Goal: Task Accomplishment & Management: Complete application form

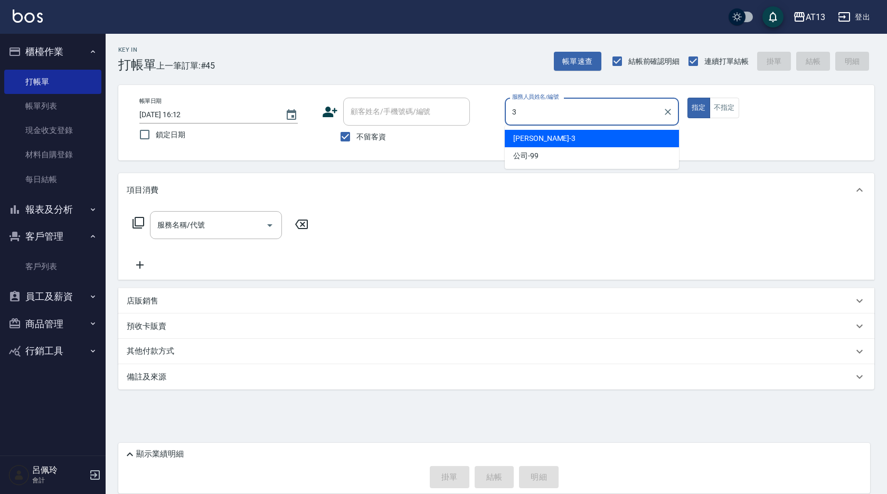
click at [600, 135] on div "[PERSON_NAME] -3" at bounding box center [592, 138] width 174 height 17
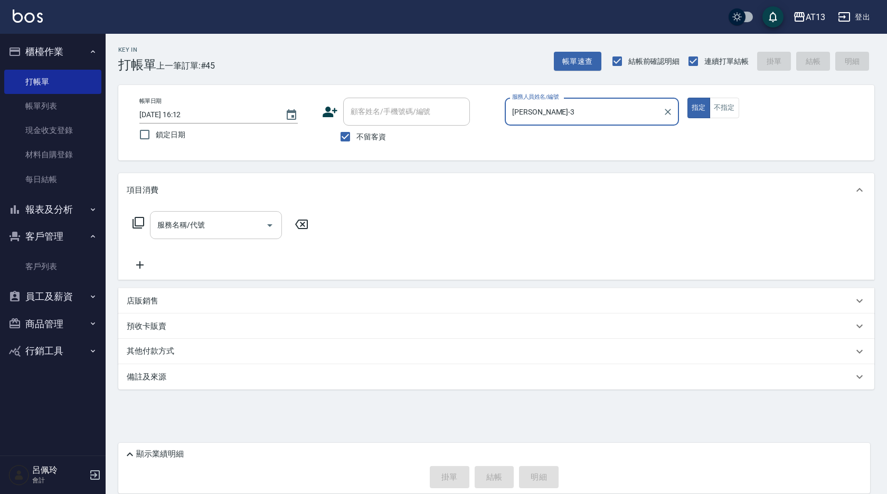
type input "[PERSON_NAME]-3"
drag, startPoint x: 232, startPoint y: 225, endPoint x: 226, endPoint y: 229, distance: 7.6
click at [230, 226] on input "服務名稱/代號" at bounding box center [208, 225] width 107 height 18
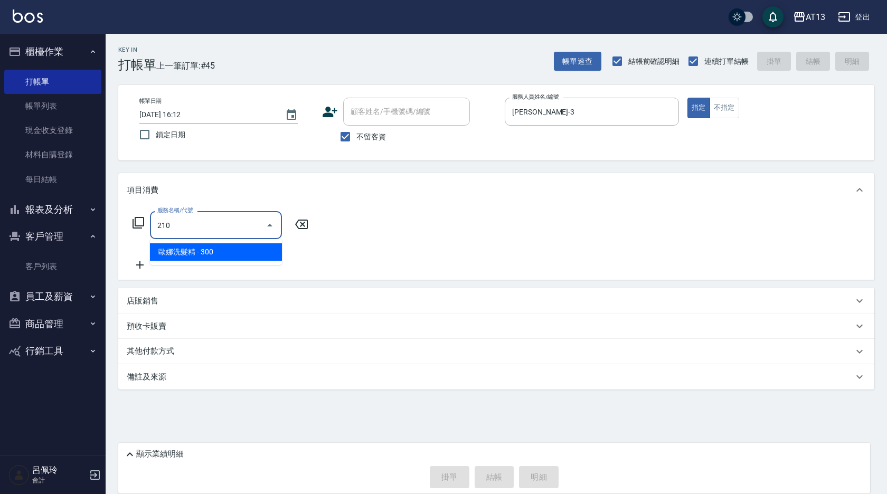
type input "歐娜洗髮精(210)"
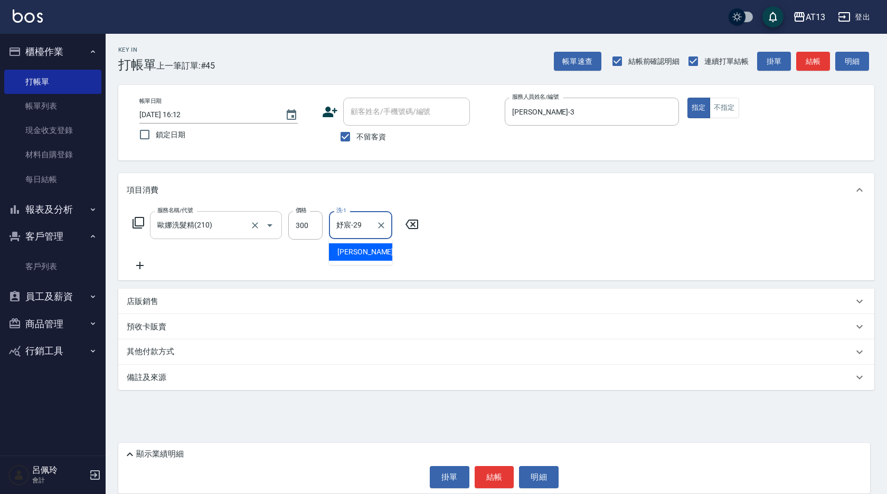
type input "妤宸-29"
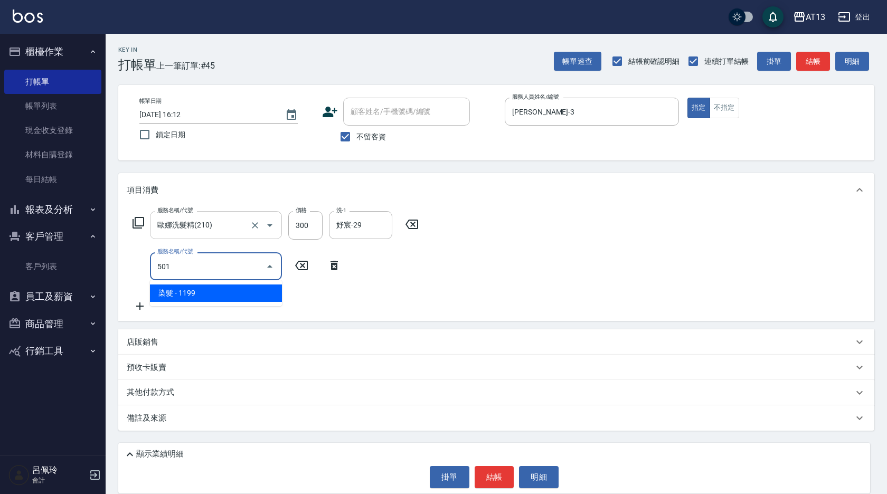
type input "染髮(501)"
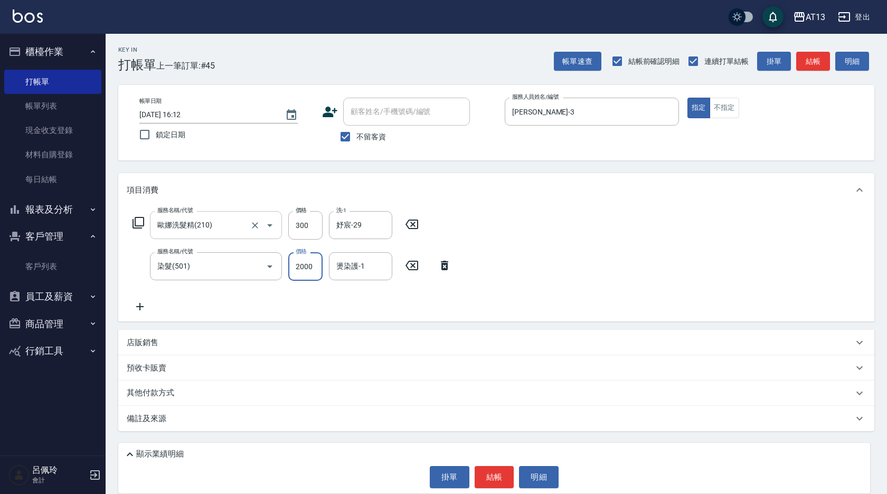
type input "2000"
type input "妤宸-29"
click at [491, 473] on button "結帳" at bounding box center [495, 477] width 40 height 22
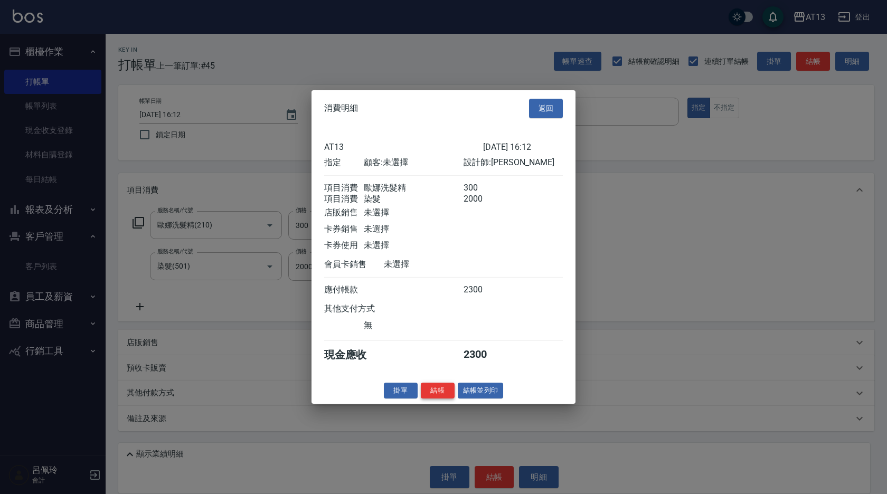
click at [438, 394] on button "結帳" at bounding box center [438, 390] width 34 height 16
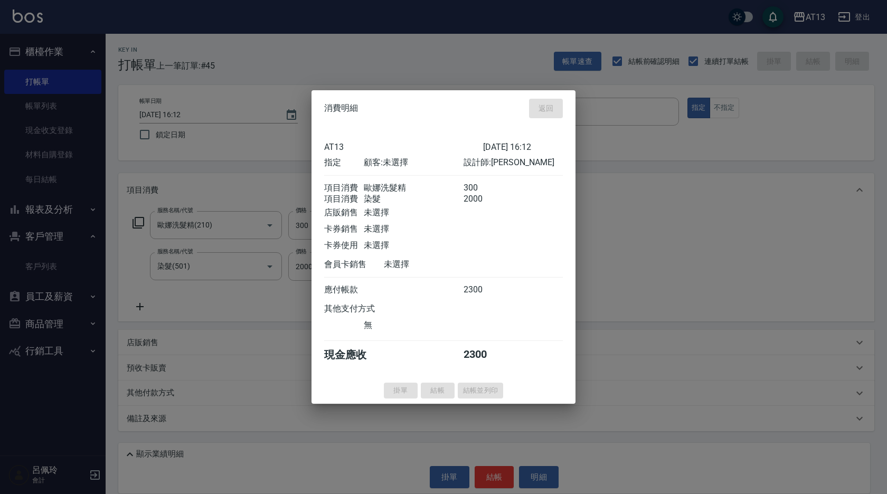
type input "[DATE] 16:53"
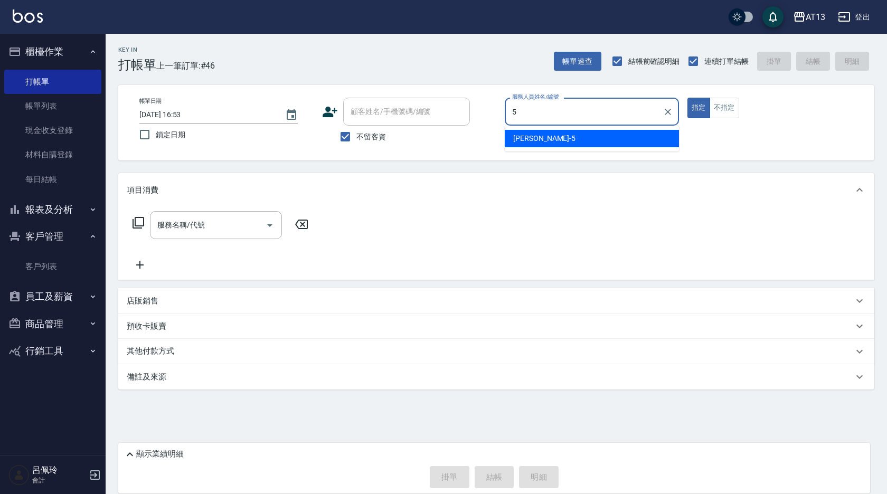
click at [524, 141] on span "[PERSON_NAME] -5" at bounding box center [544, 138] width 62 height 11
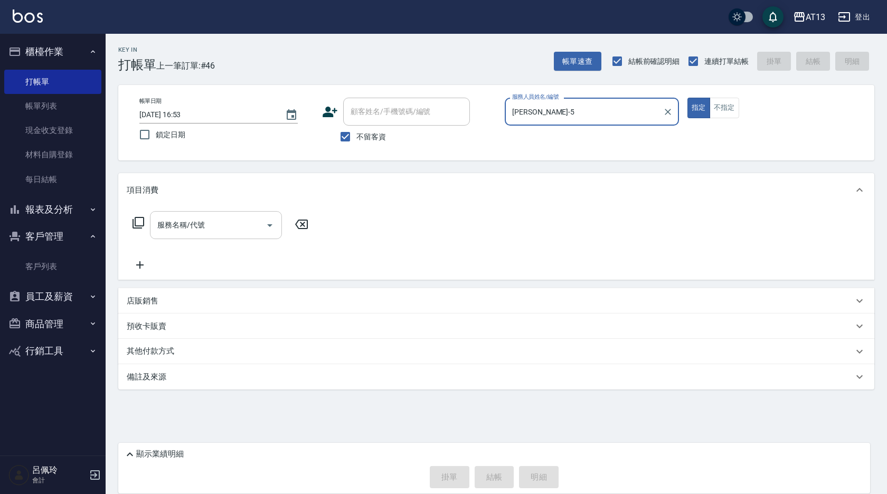
type input "[PERSON_NAME]-5"
click at [216, 221] on input "服務名稱/代號" at bounding box center [208, 225] width 107 height 18
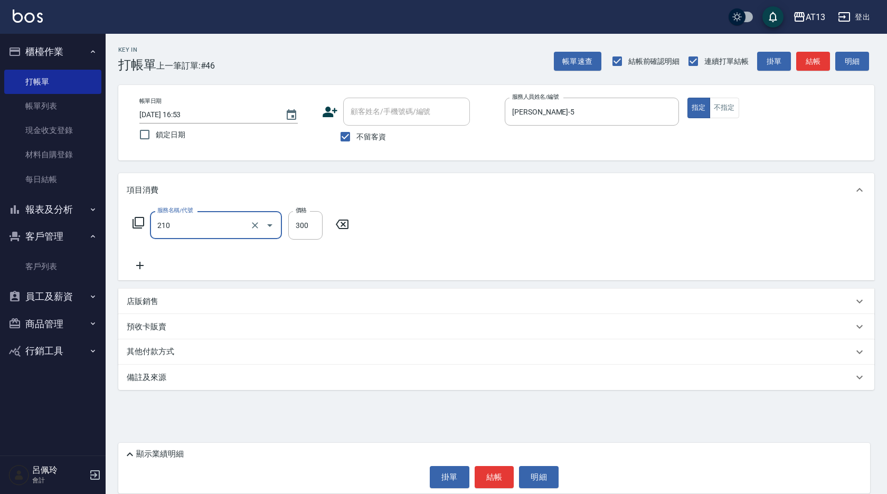
type input "歐娜洗髮精(210)"
type input "[PERSON_NAME]-33"
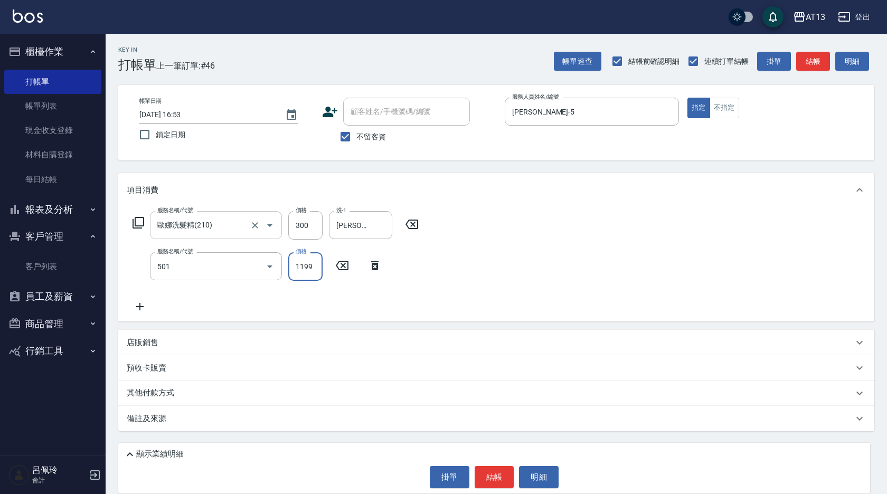
type input "染髮(501)"
type input "1600"
click at [366, 293] on span "[PERSON_NAME]-33" at bounding box center [353, 293] width 33 height 11
type input "[PERSON_NAME]-33"
click at [485, 482] on button "結帳" at bounding box center [495, 477] width 40 height 22
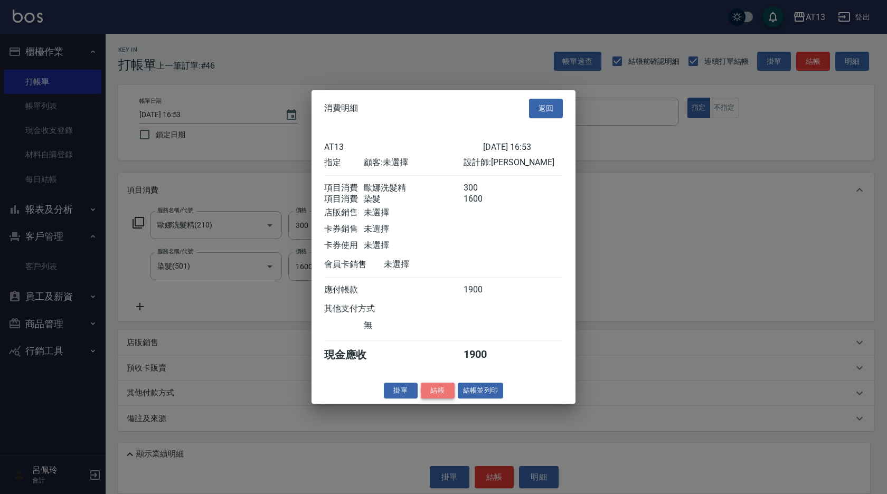
click at [438, 397] on button "結帳" at bounding box center [438, 390] width 34 height 16
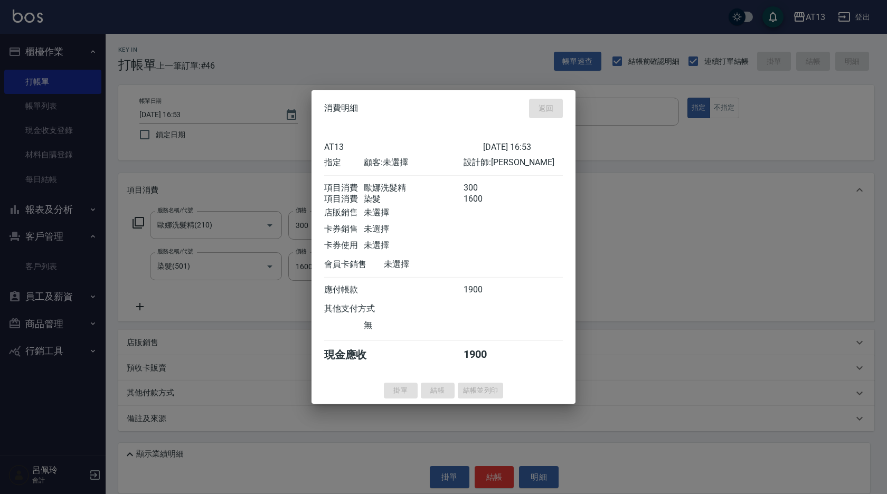
type input "[DATE] 16:54"
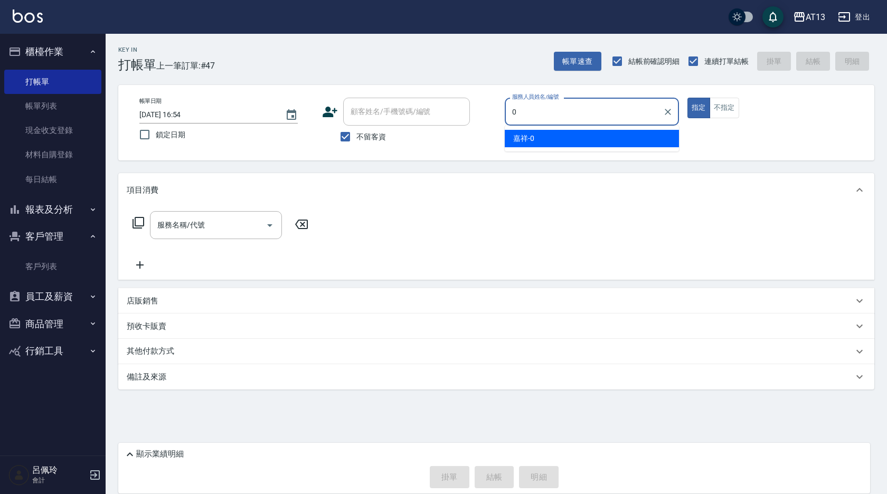
drag, startPoint x: 539, startPoint y: 120, endPoint x: 540, endPoint y: 129, distance: 9.6
click at [539, 120] on input "0" at bounding box center [583, 111] width 149 height 18
click at [543, 142] on div "嘉祥 -0" at bounding box center [592, 138] width 174 height 17
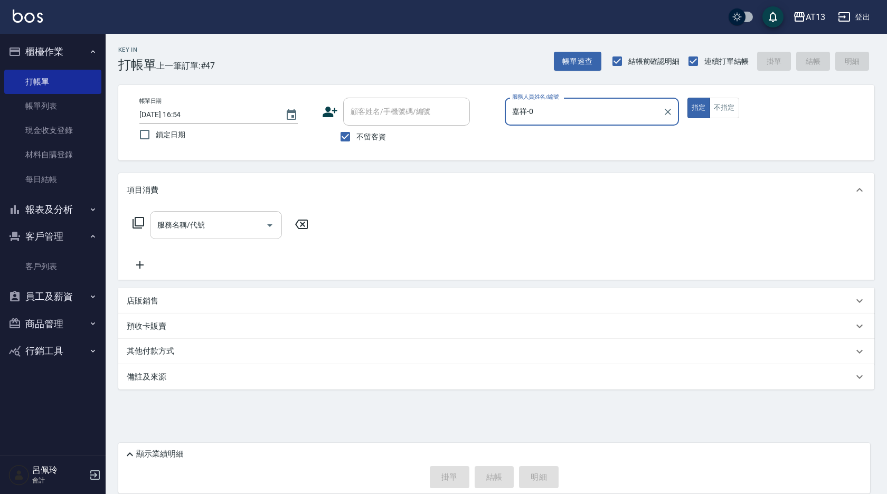
type input "嘉祥-0"
click at [230, 219] on input "服務名稱/代號" at bounding box center [208, 225] width 107 height 18
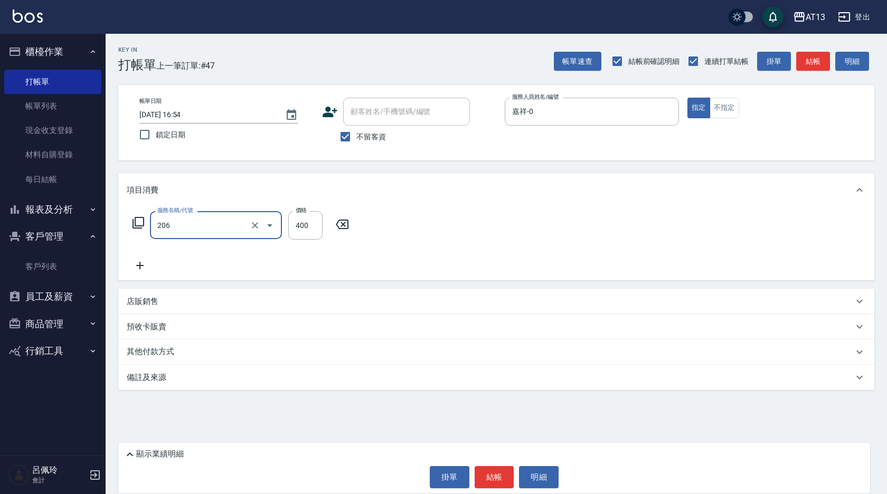
type input "健康洗(206)"
type input "[PERSON_NAME]-24"
click at [494, 471] on button "結帳" at bounding box center [495, 477] width 40 height 22
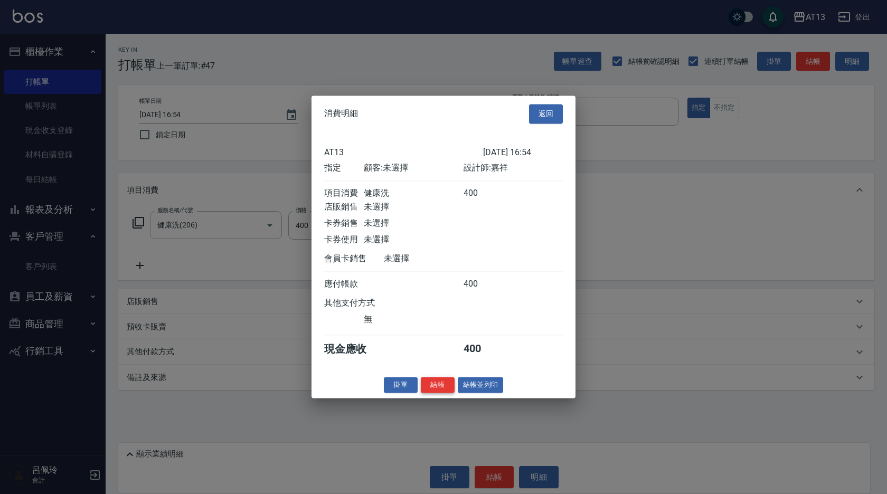
click at [436, 388] on button "結帳" at bounding box center [438, 385] width 34 height 16
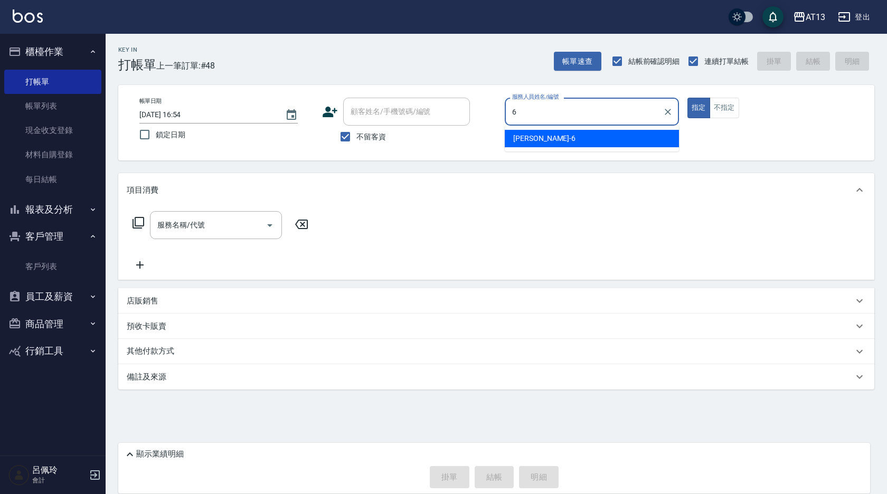
click at [545, 135] on div "[PERSON_NAME] -6" at bounding box center [592, 138] width 174 height 17
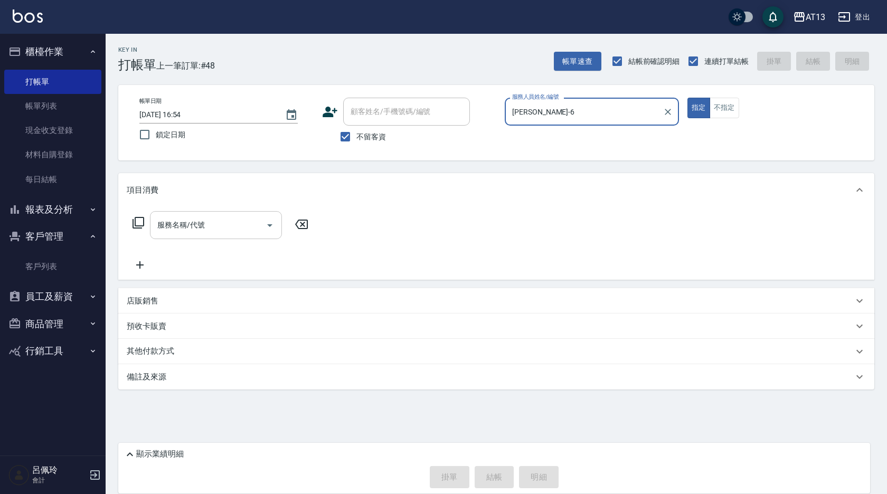
type input "[PERSON_NAME]-6"
click at [234, 221] on input "服務名稱/代號" at bounding box center [208, 225] width 107 height 18
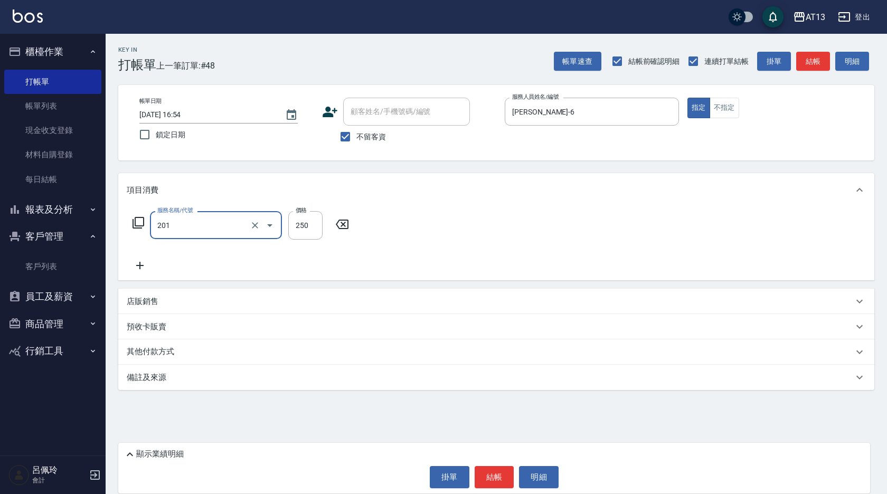
type input "洗髮(201)"
type input "[PERSON_NAME]-6"
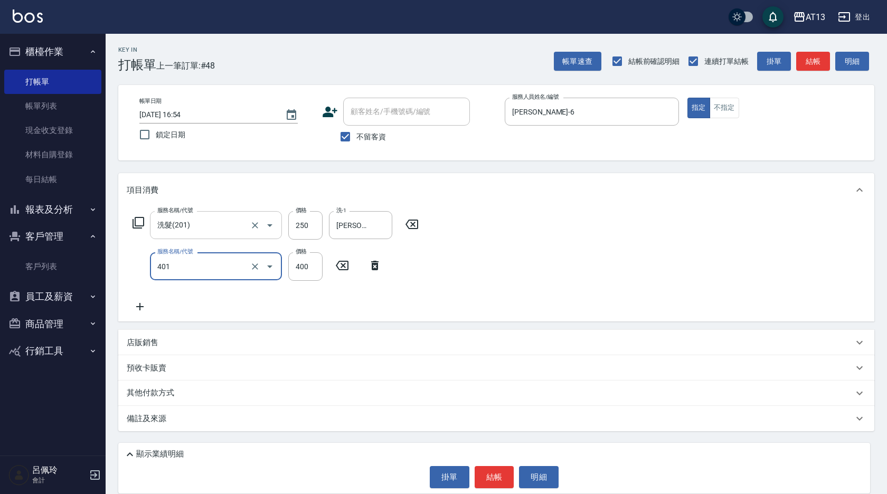
type input "剪髮(401)"
type input "250"
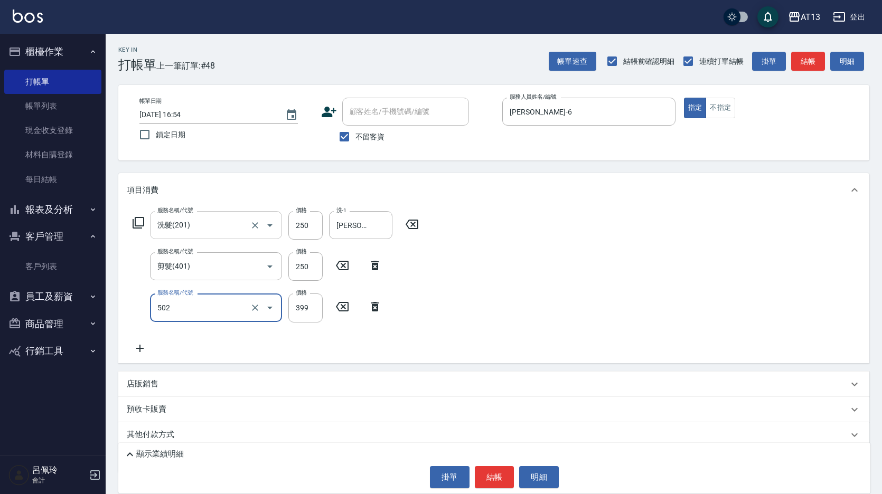
type input "挑染5束399(502)"
type input "1000"
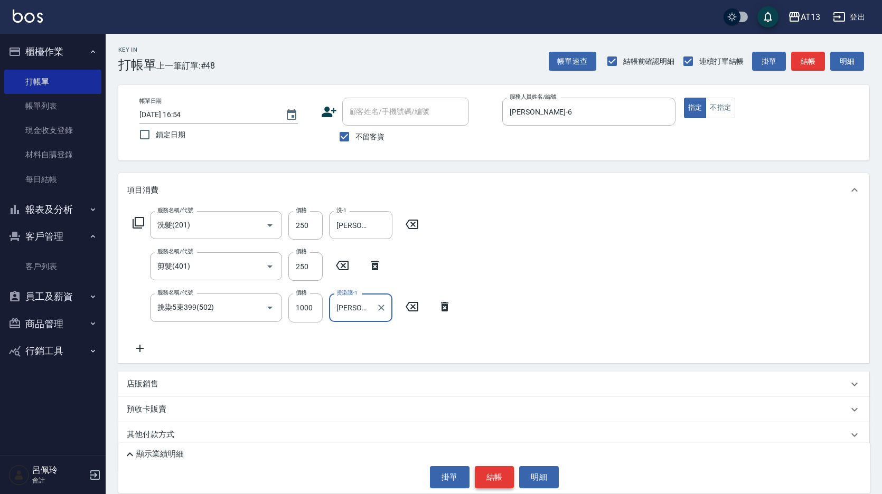
type input "[PERSON_NAME]-6"
click at [499, 469] on button "結帳" at bounding box center [495, 477] width 40 height 22
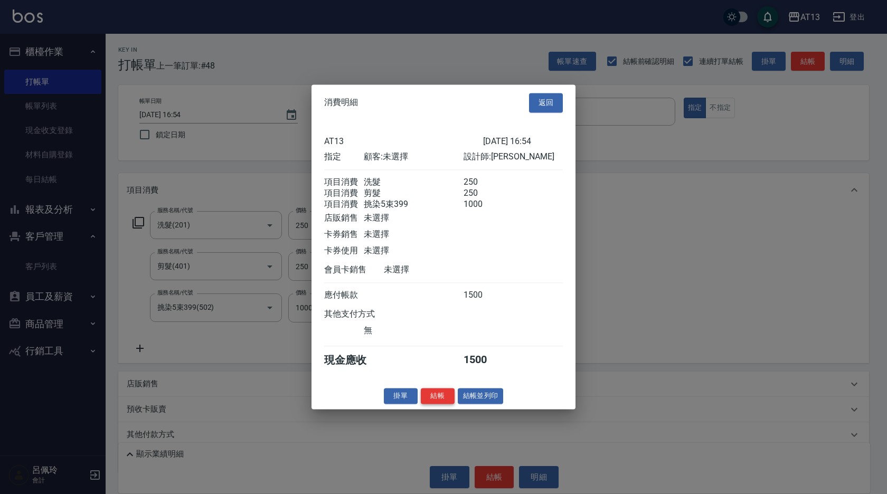
click at [437, 404] on button "結帳" at bounding box center [438, 396] width 34 height 16
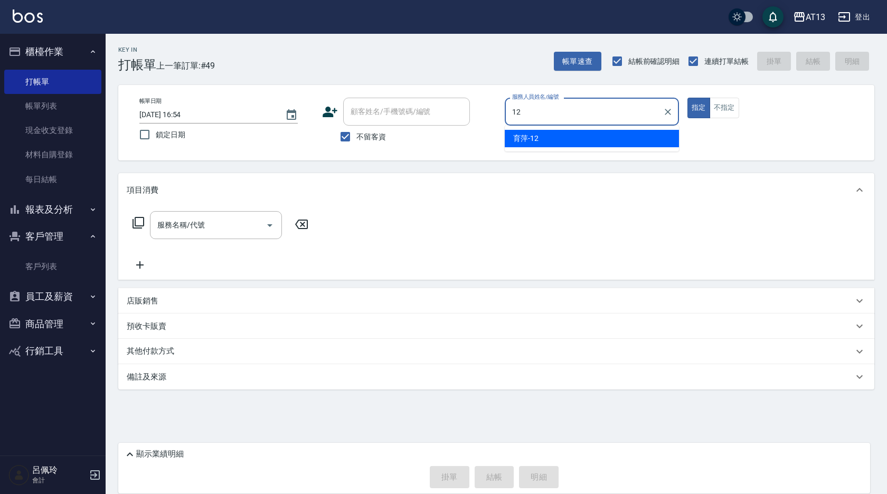
click at [519, 136] on span "育[PERSON_NAME] -12" at bounding box center [525, 138] width 25 height 11
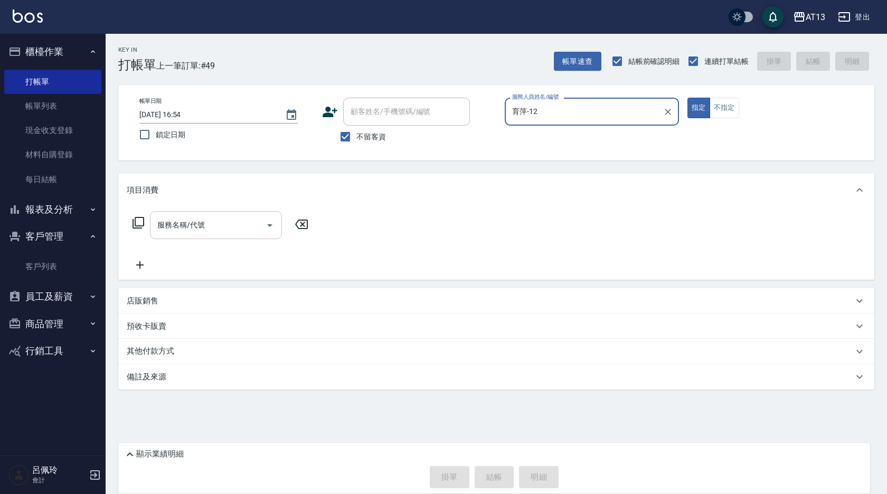
type input "育萍-12"
click at [236, 219] on input "服務名稱/代號" at bounding box center [208, 225] width 107 height 18
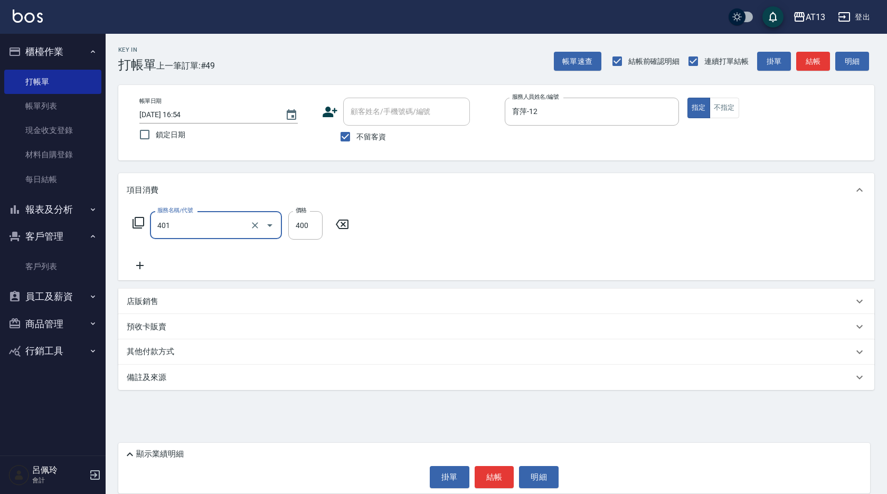
type input "剪髮(401)"
type input "360"
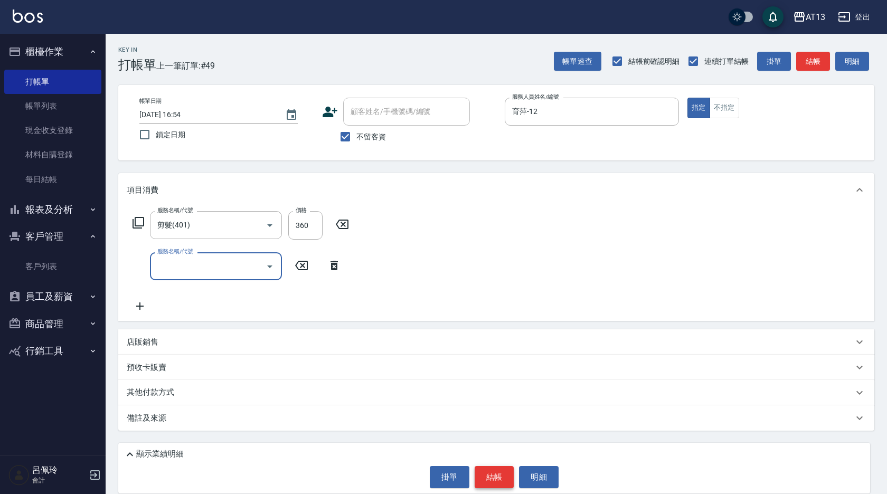
click at [495, 478] on button "結帳" at bounding box center [495, 477] width 40 height 22
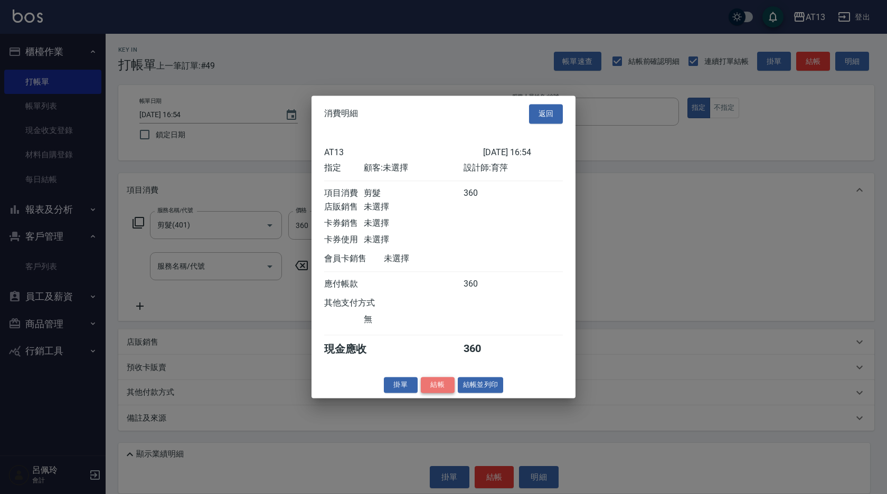
click at [431, 392] on button "結帳" at bounding box center [438, 385] width 34 height 16
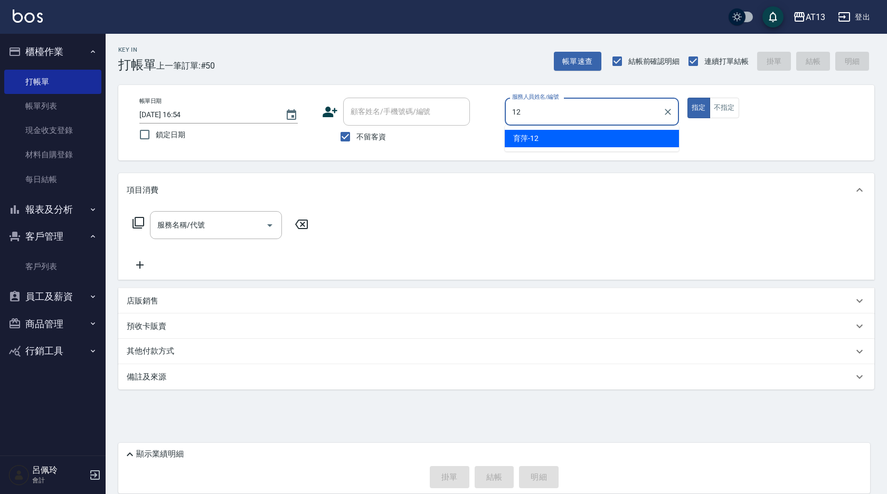
click at [530, 137] on span "育[PERSON_NAME] -12" at bounding box center [525, 138] width 25 height 11
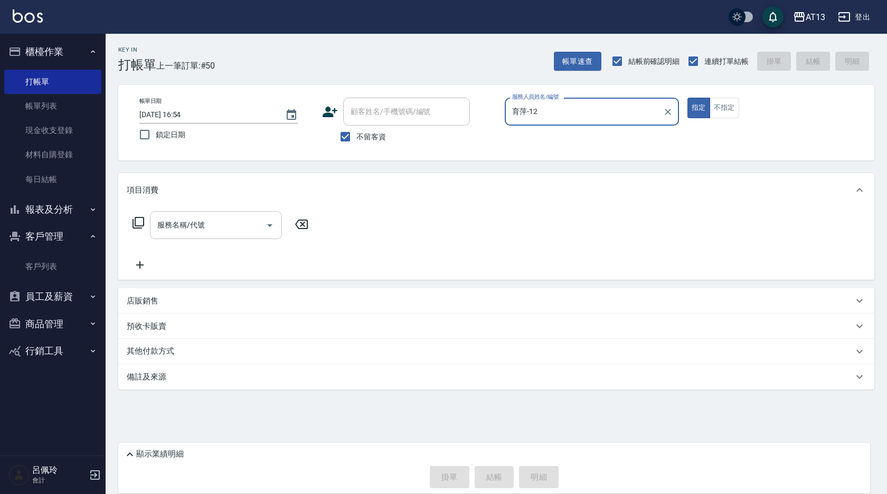
type input "育萍-12"
drag, startPoint x: 221, startPoint y: 229, endPoint x: 210, endPoint y: 229, distance: 11.1
click at [217, 229] on input "服務名稱/代號" at bounding box center [208, 225] width 107 height 18
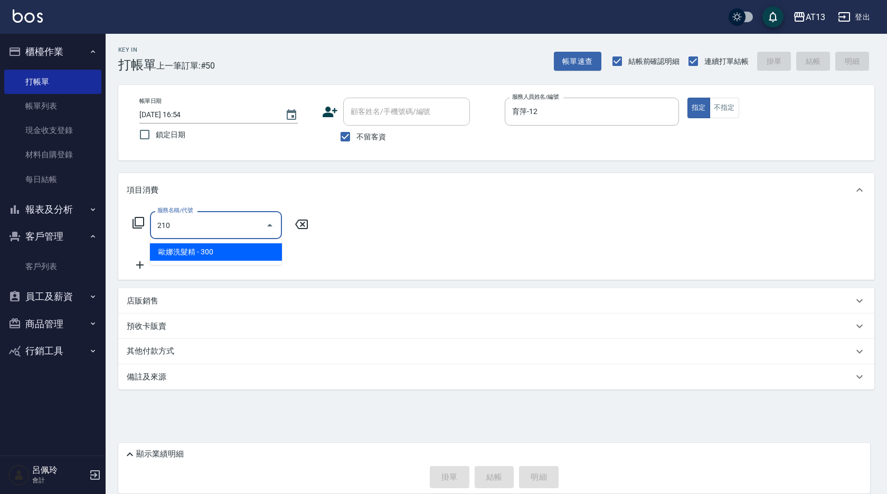
type input "歐娜洗髮精(210)"
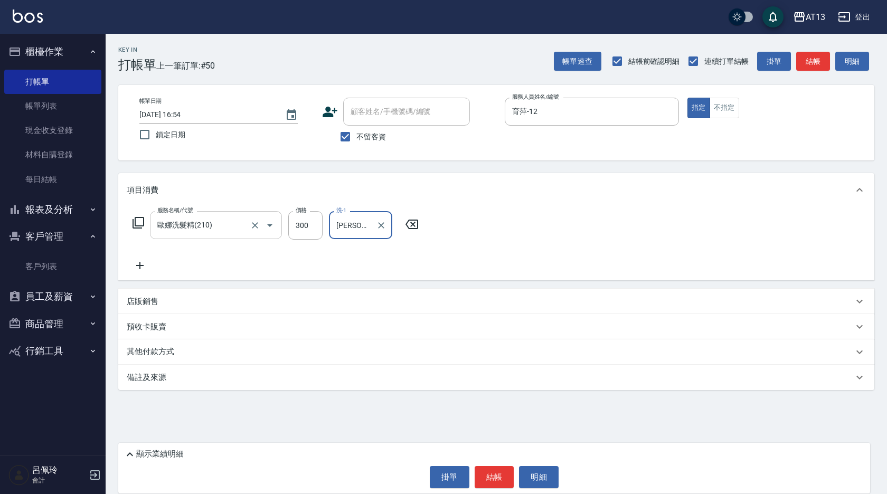
type input "[PERSON_NAME]-31"
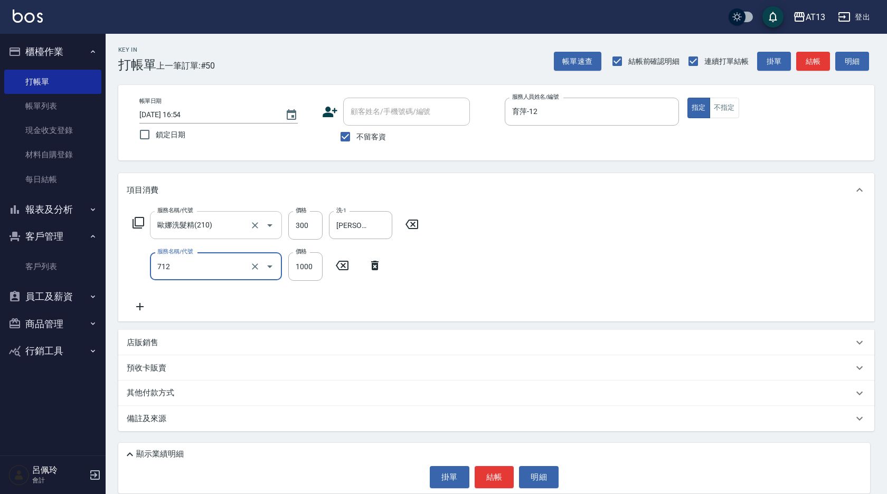
type input "伊蘭洋甘菊1000(712)"
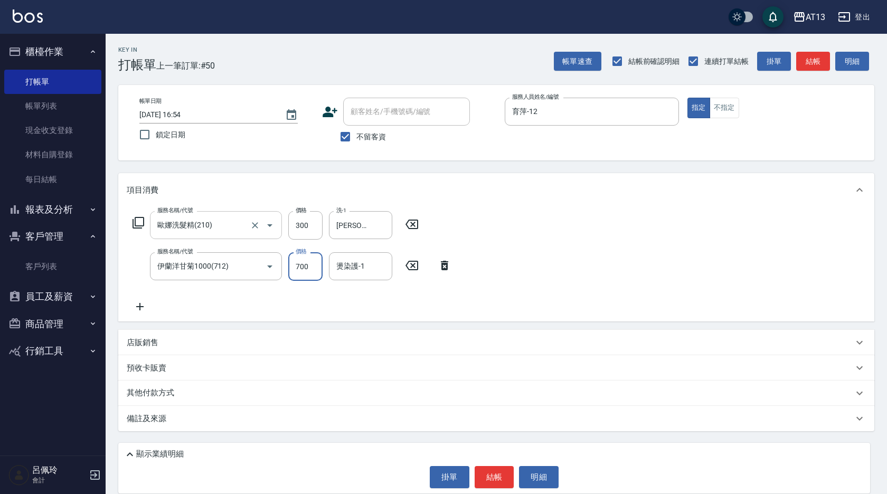
type input "700"
type input "[PERSON_NAME]-31"
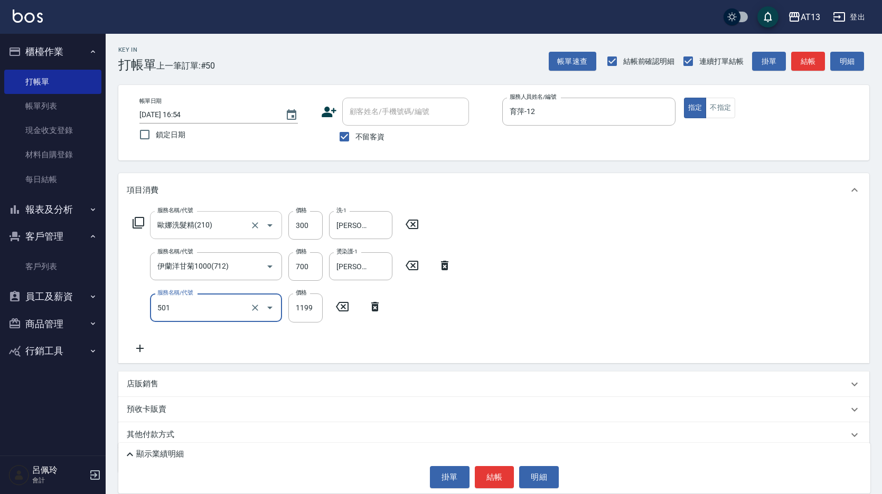
type input "染髮(501)"
type input "1200"
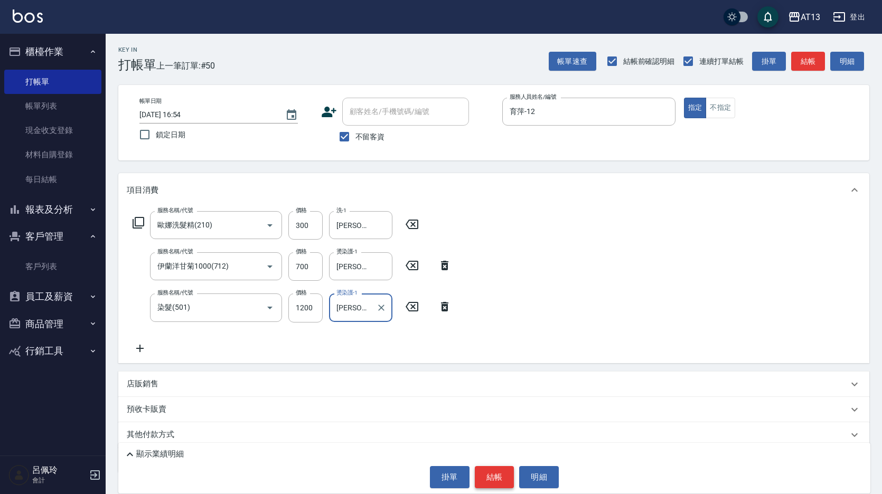
type input "[PERSON_NAME]-31"
click at [513, 479] on button "結帳" at bounding box center [495, 477] width 40 height 22
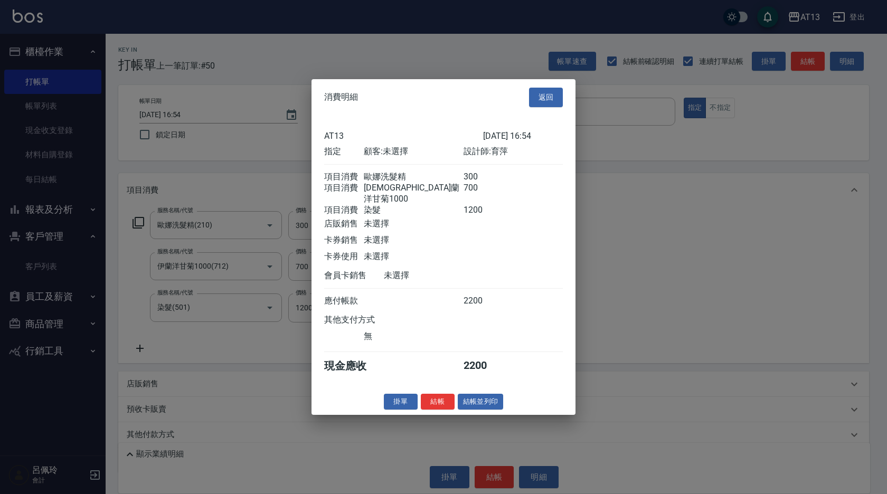
click at [444, 405] on button "結帳" at bounding box center [438, 401] width 34 height 16
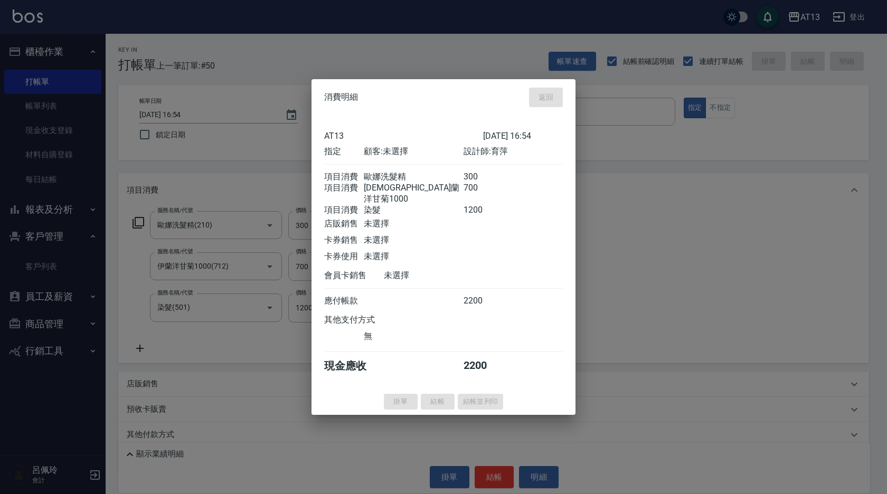
type input "[DATE] 16:55"
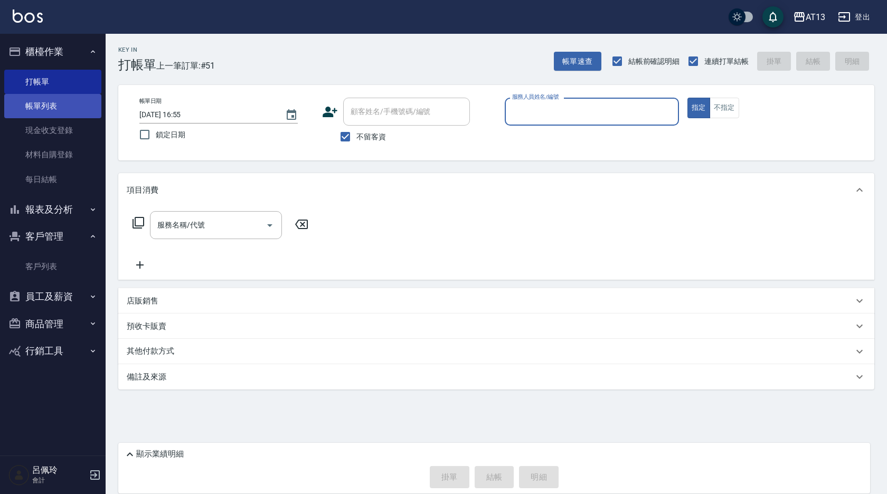
click at [45, 113] on link "帳單列表" at bounding box center [52, 106] width 97 height 24
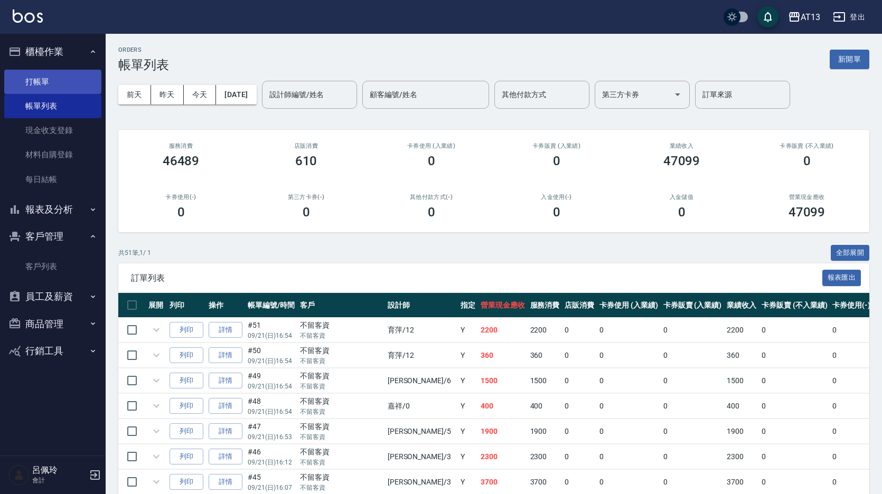
click at [45, 82] on link "打帳單" at bounding box center [52, 82] width 97 height 24
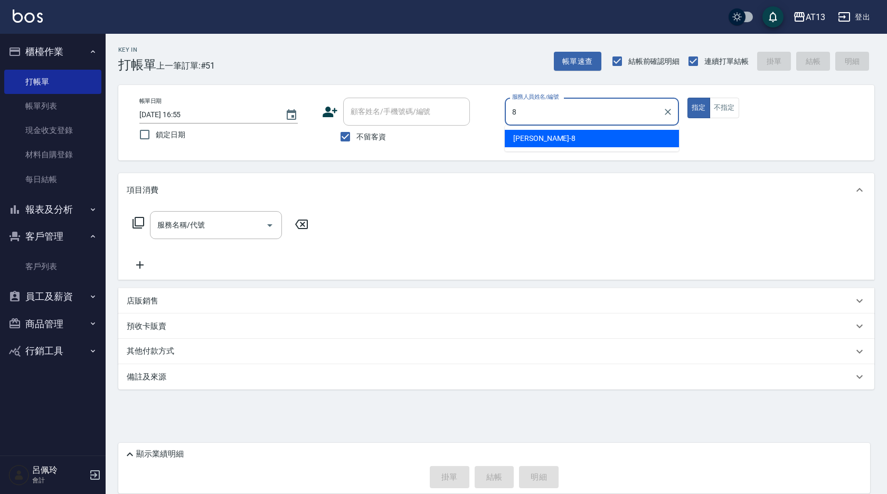
click at [520, 136] on span "[PERSON_NAME] -8" at bounding box center [544, 138] width 62 height 11
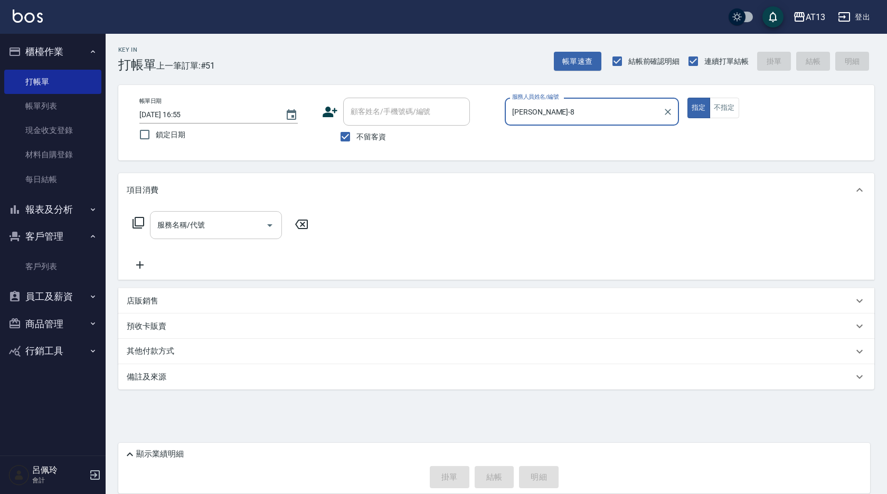
type input "[PERSON_NAME]-8"
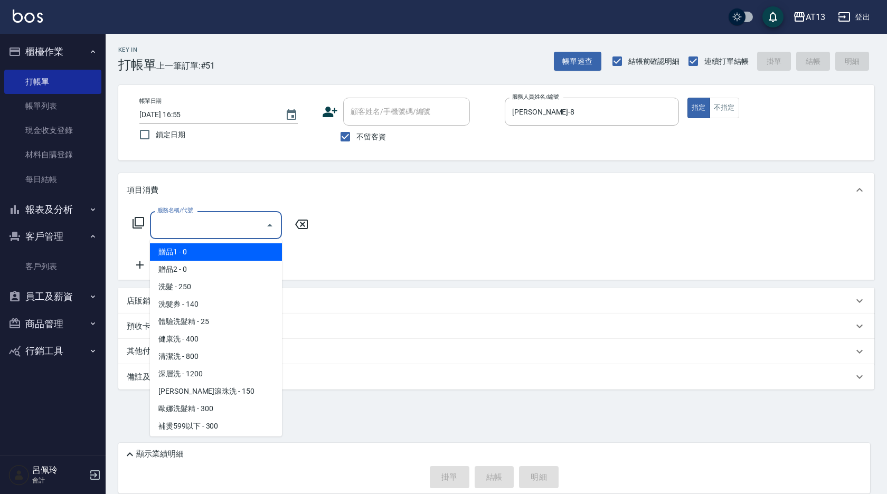
click at [188, 234] on input "服務名稱/代號" at bounding box center [208, 225] width 107 height 18
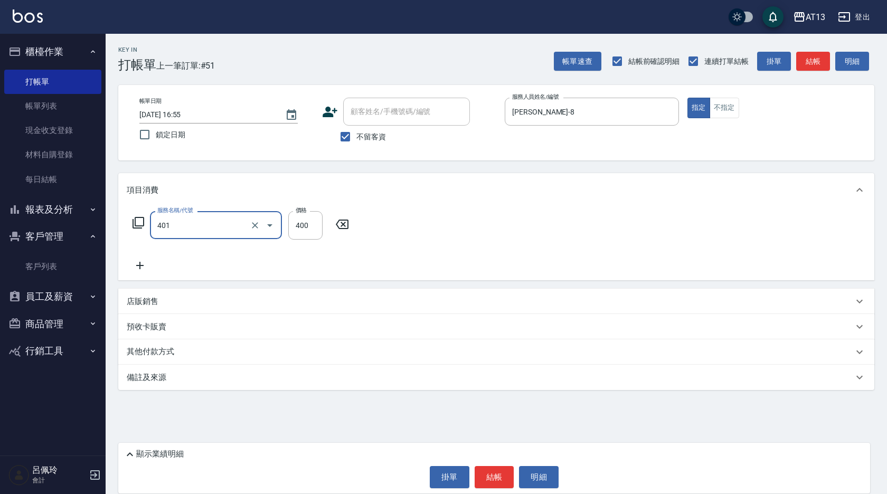
type input "剪髮(401)"
type input "300"
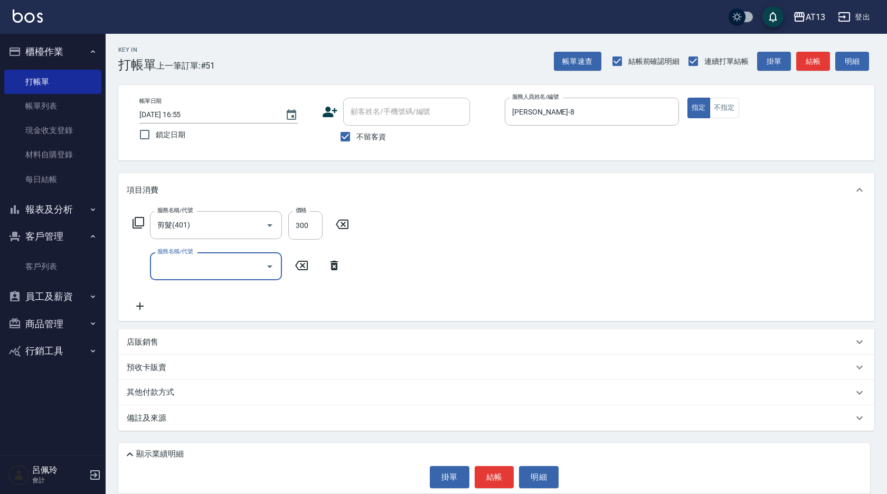
click at [416, 244] on div "服務名稱/代號 剪髮(401) 服務名稱/代號 價格 300 價格 服務名稱/代號 服務名稱/代號" at bounding box center [496, 264] width 756 height 114
click at [500, 483] on button "結帳" at bounding box center [495, 477] width 40 height 22
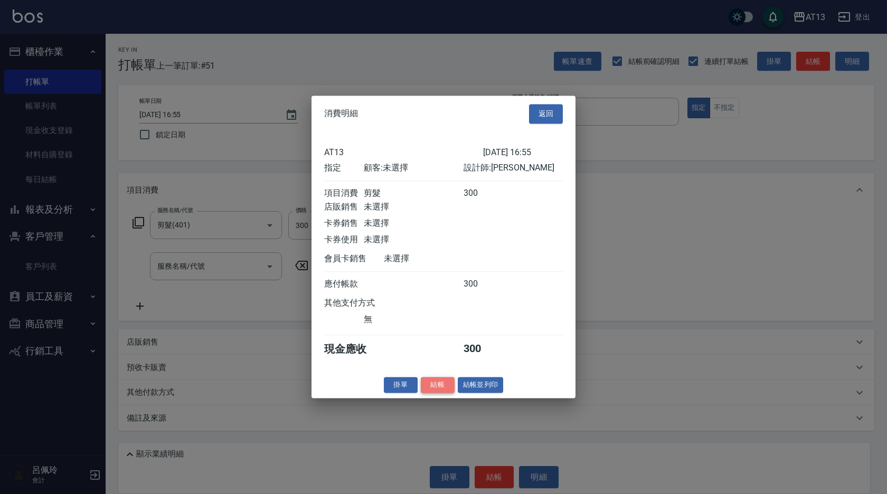
click at [439, 393] on button "結帳" at bounding box center [438, 385] width 34 height 16
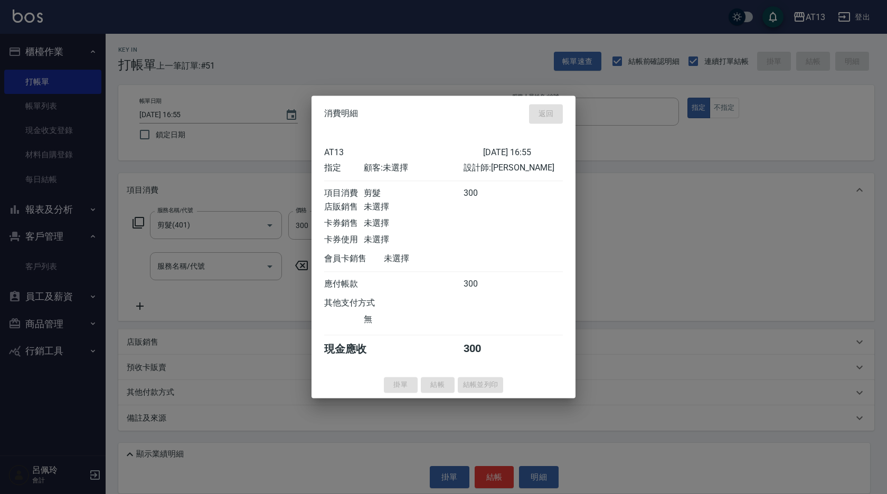
type input "[DATE] 17:29"
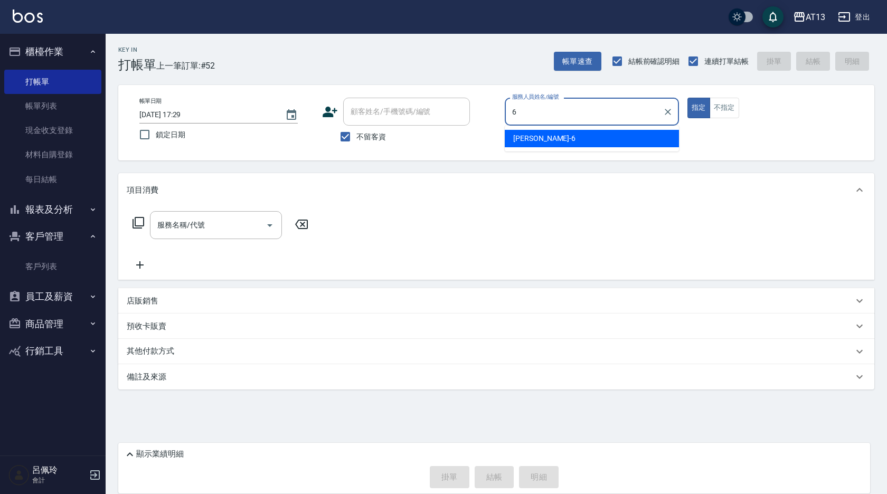
click at [553, 138] on div "[PERSON_NAME] -6" at bounding box center [592, 138] width 174 height 17
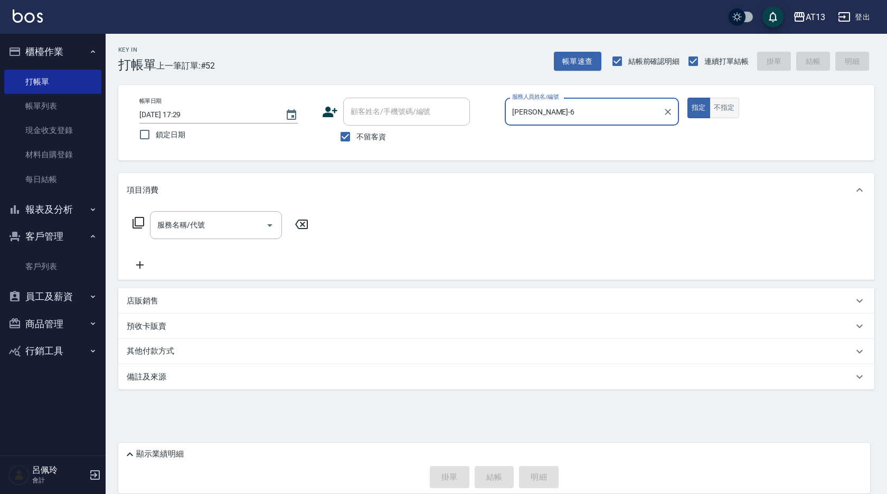
type input "[PERSON_NAME]-6"
click at [733, 106] on button "不指定" at bounding box center [724, 108] width 30 height 21
click at [182, 220] on input "服務名稱/代號" at bounding box center [208, 225] width 107 height 18
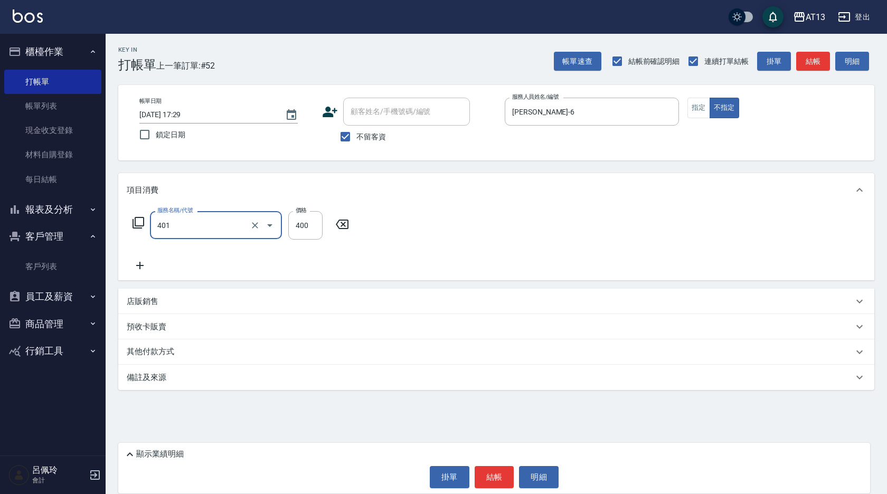
type input "剪髮(401)"
type input "150"
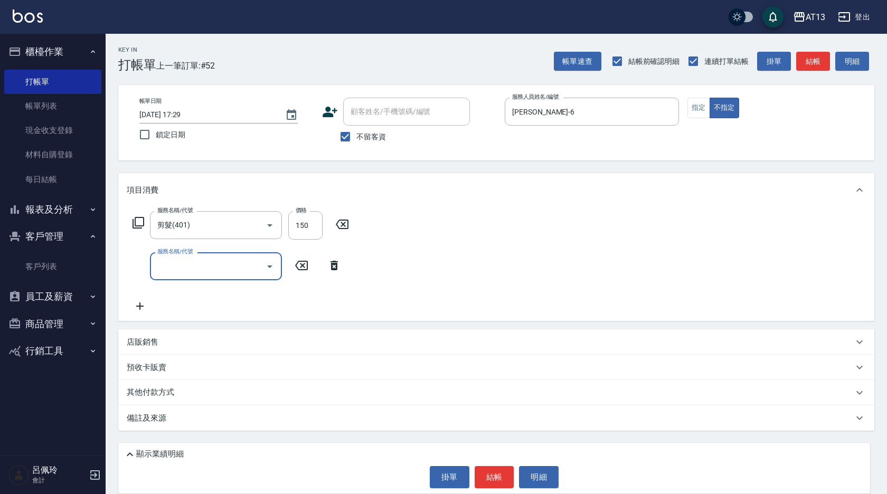
click at [459, 230] on div "服務名稱/代號 剪髮(401) 服務名稱/代號 價格 150 價格 服務名稱/代號 服務名稱/代號" at bounding box center [496, 264] width 756 height 114
click at [505, 469] on button "結帳" at bounding box center [495, 477] width 40 height 22
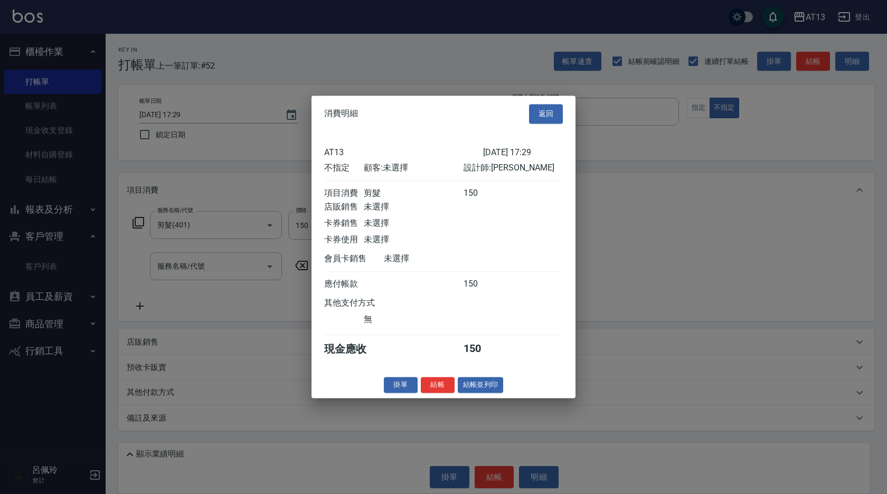
click at [428, 390] on button "結帳" at bounding box center [438, 385] width 34 height 16
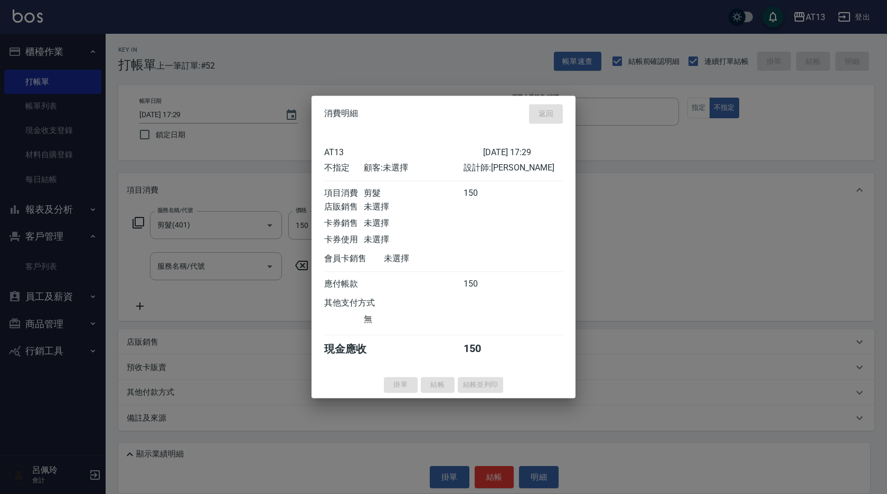
type input "[DATE] 17:30"
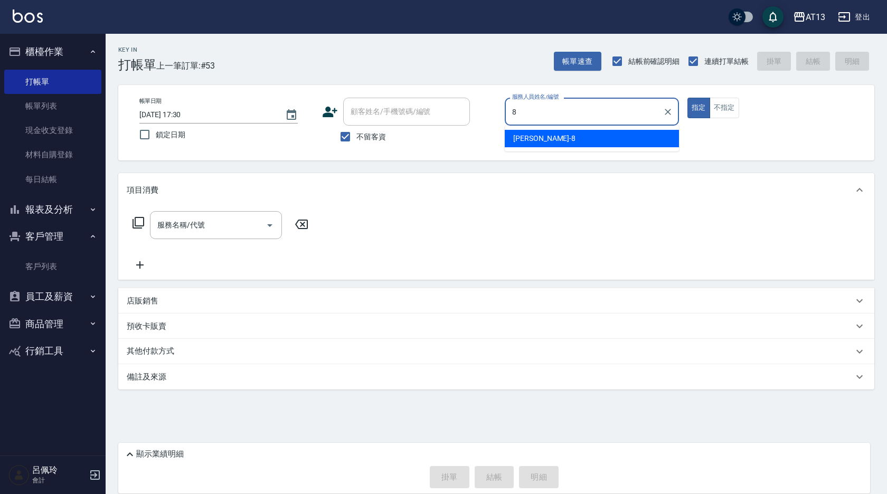
click at [516, 135] on span "[PERSON_NAME] -8" at bounding box center [544, 138] width 62 height 11
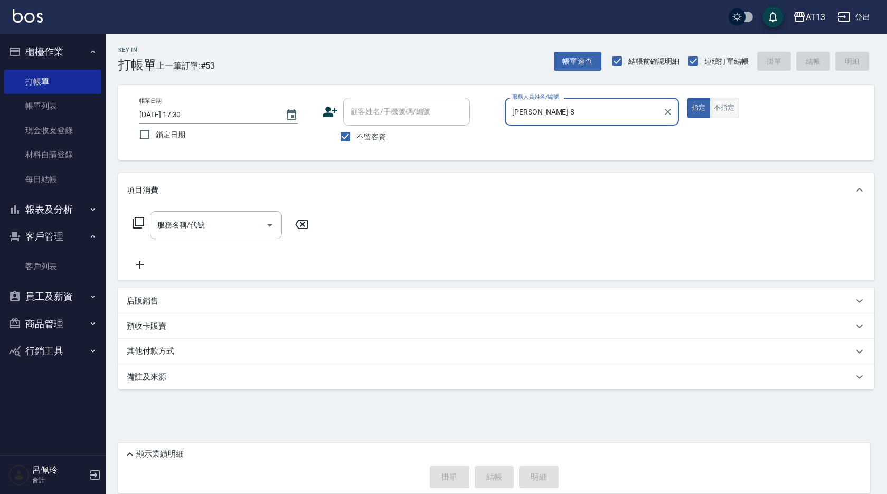
type input "[PERSON_NAME]-8"
click at [727, 108] on button "不指定" at bounding box center [724, 108] width 30 height 21
click at [220, 223] on input "服務名稱/代號" at bounding box center [208, 225] width 107 height 18
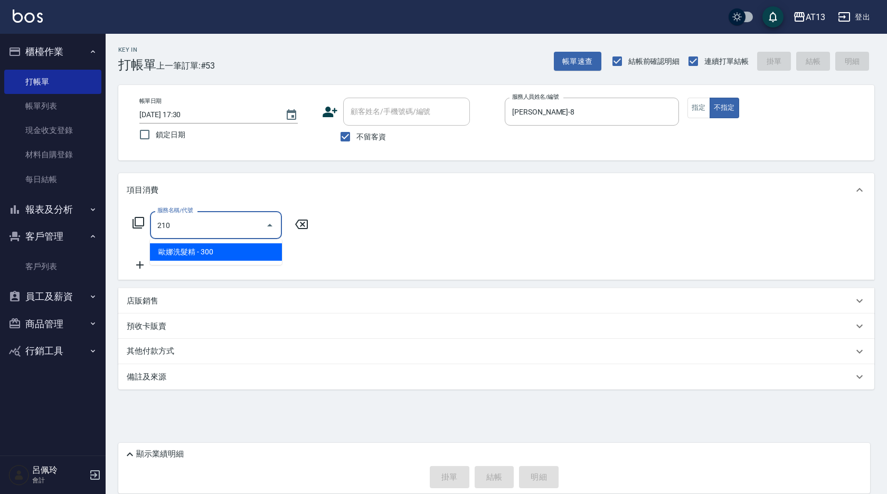
type input "歐娜洗髮精(210)"
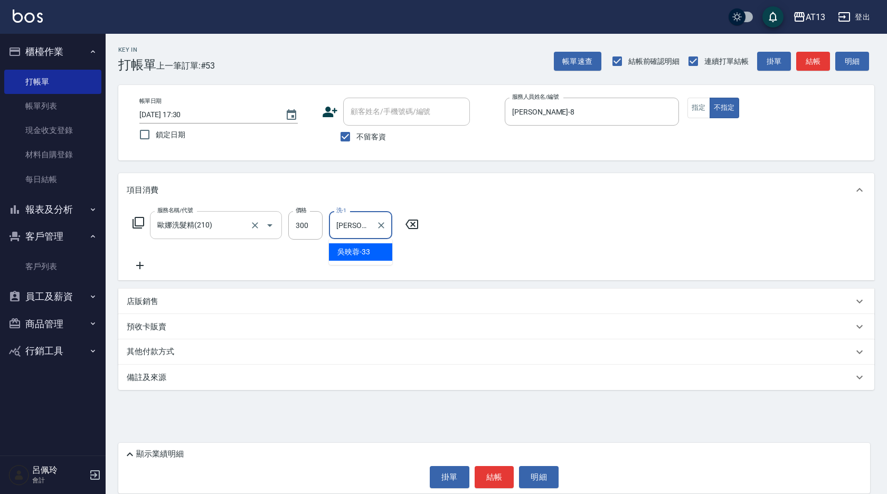
type input "[PERSON_NAME]-33"
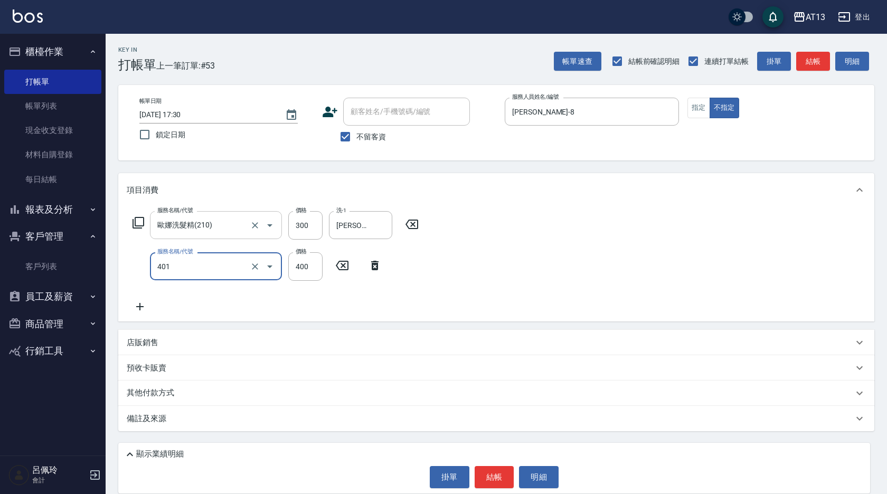
type input "剪髮(401)"
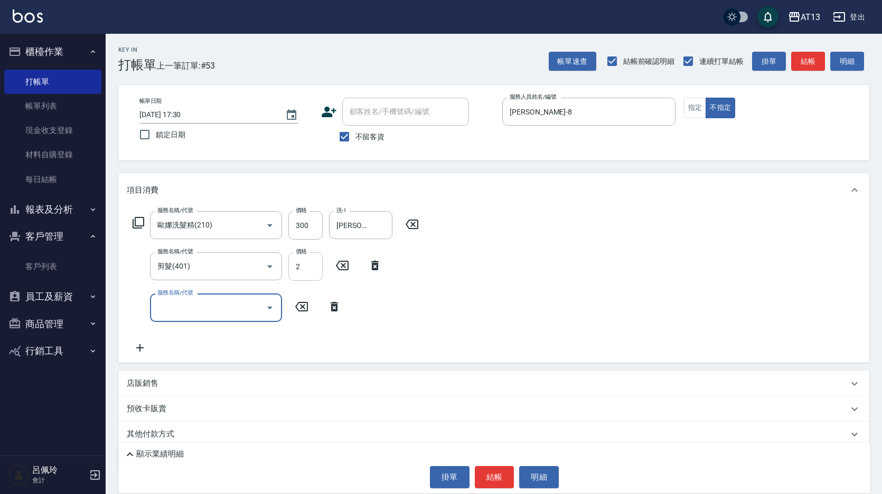
click at [290, 261] on input "2" at bounding box center [305, 266] width 34 height 29
type input "200"
drag, startPoint x: 578, startPoint y: 229, endPoint x: 584, endPoint y: 239, distance: 11.1
click at [578, 229] on div "服務名稱/代號 [PERSON_NAME]洗髮精(210) 服務名稱/代號 價格 300 價格 洗-1 [PERSON_NAME]-33 洗-1 服務名稱/代…" at bounding box center [493, 284] width 751 height 155
click at [492, 477] on button "結帳" at bounding box center [495, 477] width 40 height 22
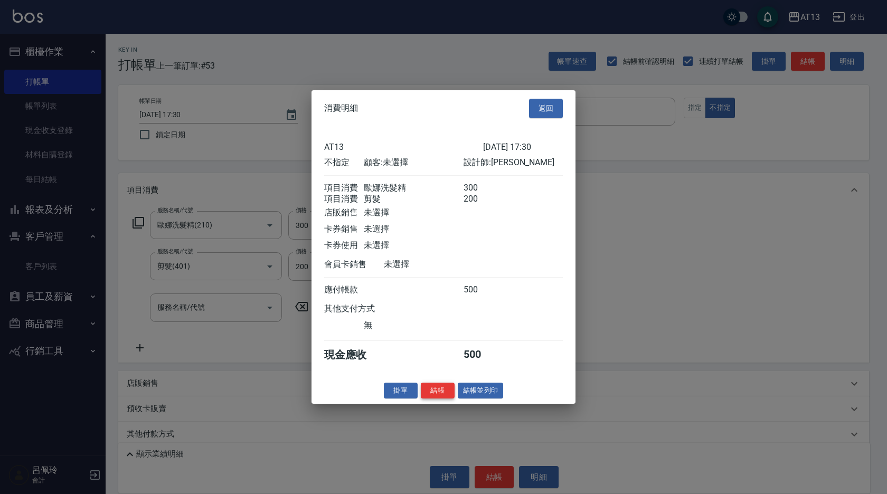
click at [438, 399] on button "結帳" at bounding box center [438, 390] width 34 height 16
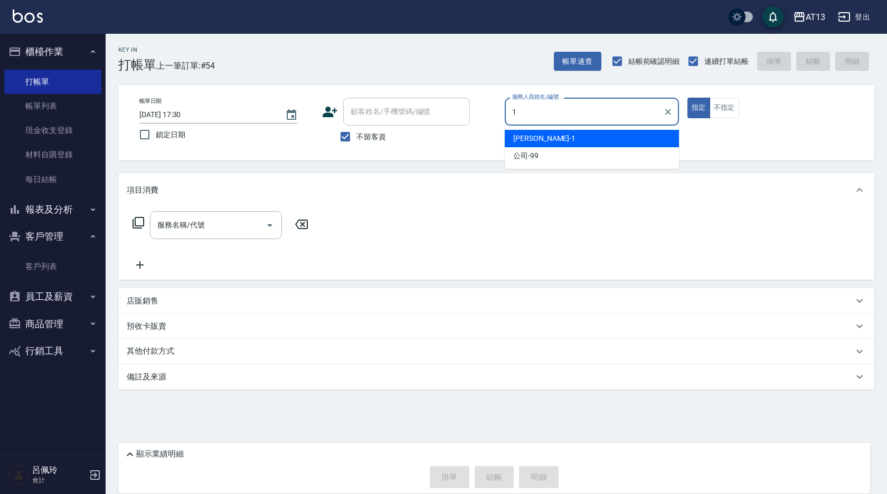
click at [528, 136] on span "[PERSON_NAME] -1" at bounding box center [544, 138] width 62 height 11
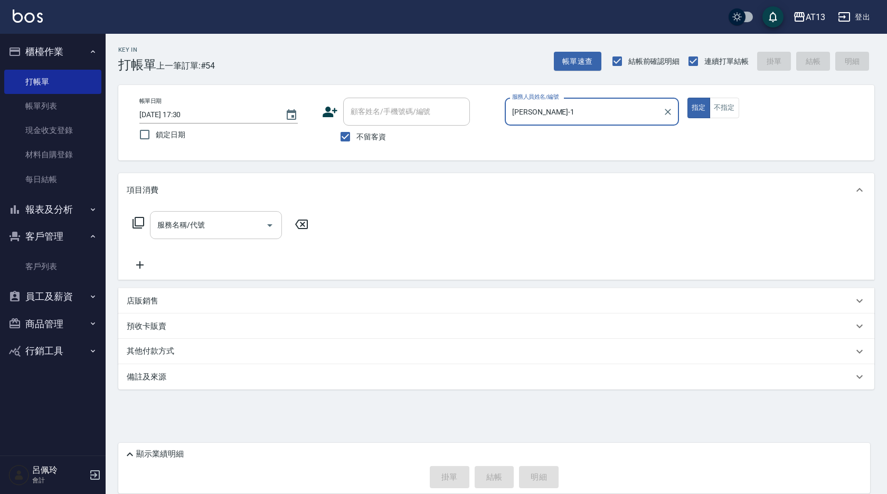
type input "[PERSON_NAME]-1"
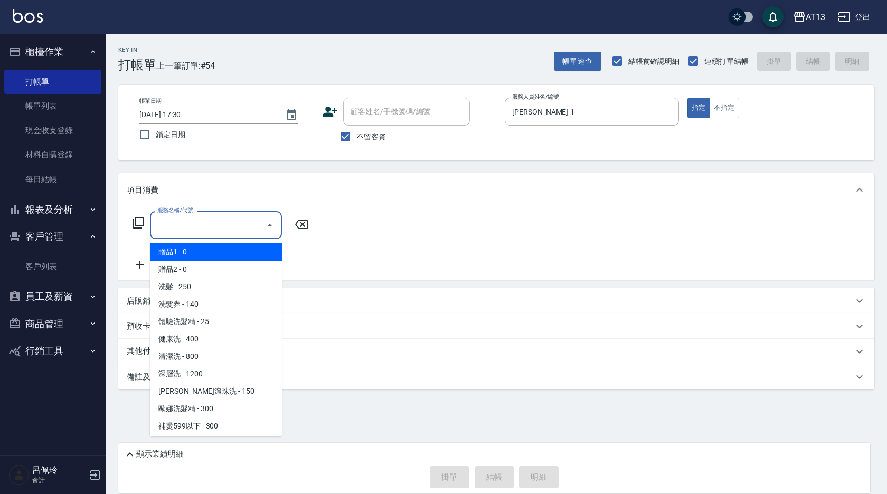
click at [226, 226] on input "服務名稱/代號" at bounding box center [208, 225] width 107 height 18
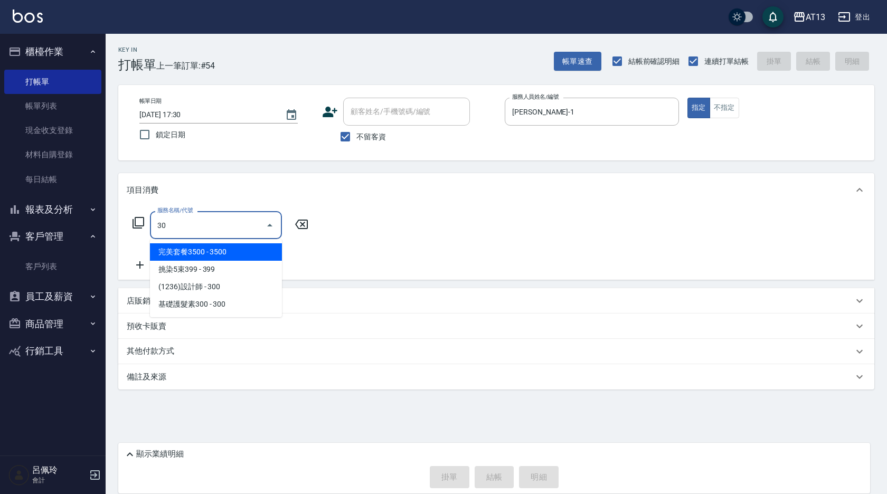
type input "304"
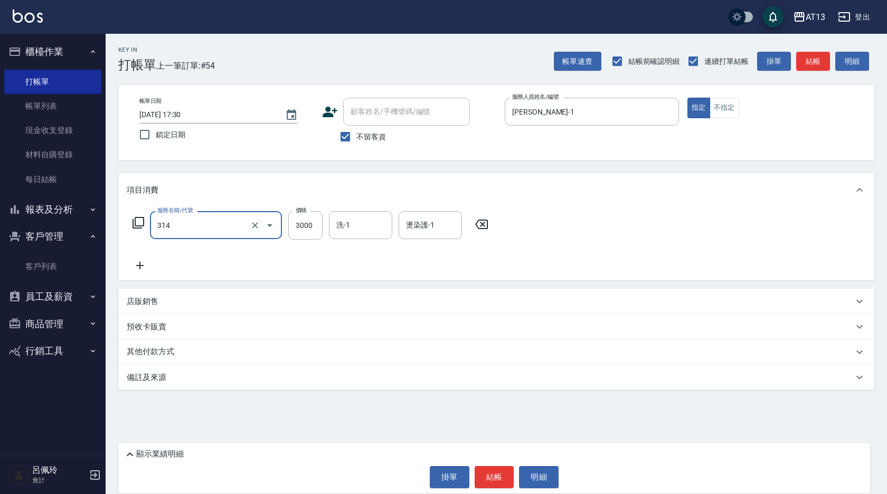
type input "CYA水質感2500UP(314)"
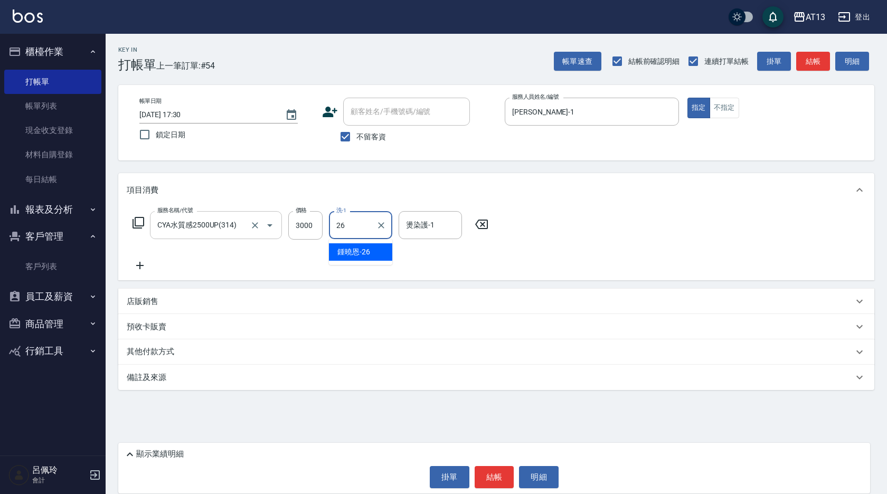
type input "[PERSON_NAME]-26"
click at [480, 475] on button "結帳" at bounding box center [495, 477] width 40 height 22
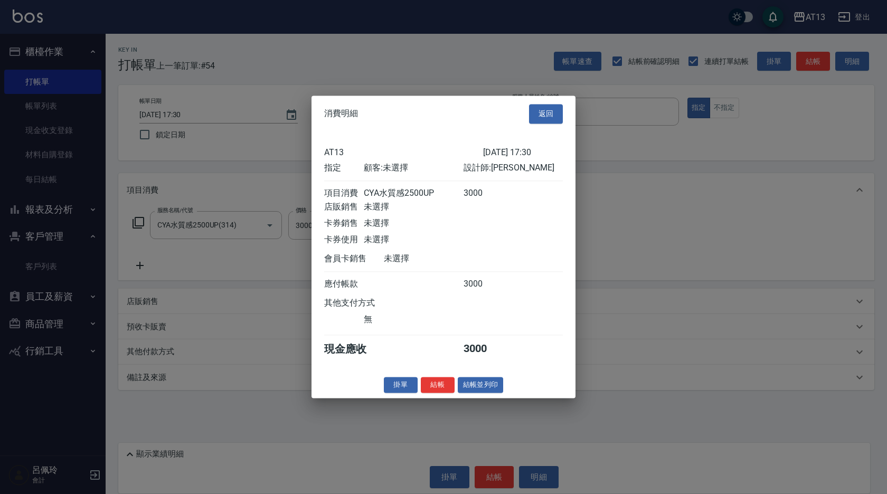
click at [437, 387] on button "結帳" at bounding box center [438, 385] width 34 height 16
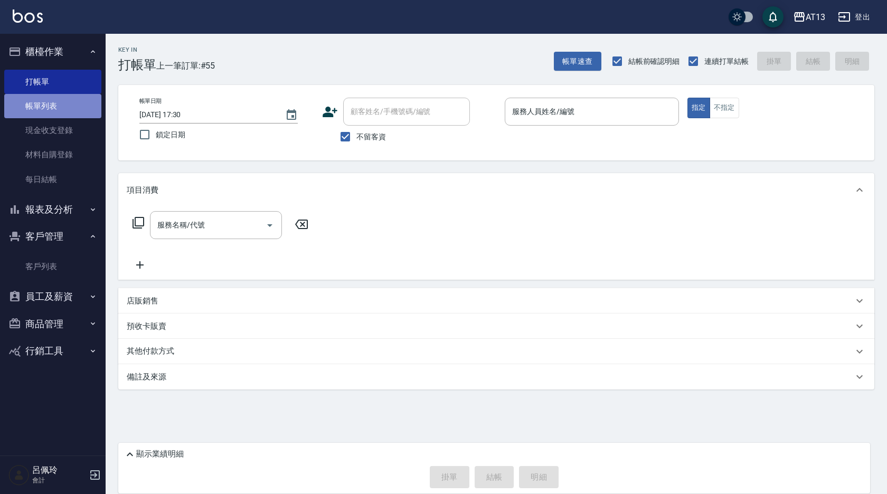
click at [61, 102] on link "帳單列表" at bounding box center [52, 106] width 97 height 24
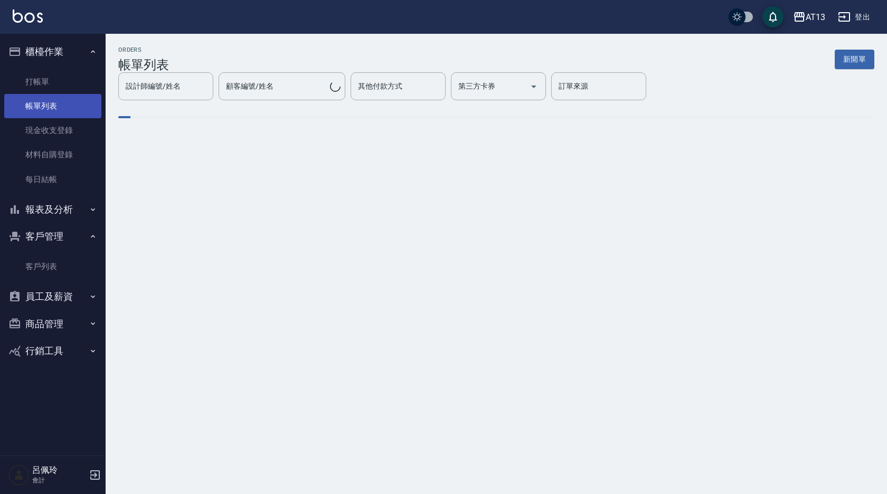
click at [68, 103] on link "帳單列表" at bounding box center [52, 106] width 97 height 24
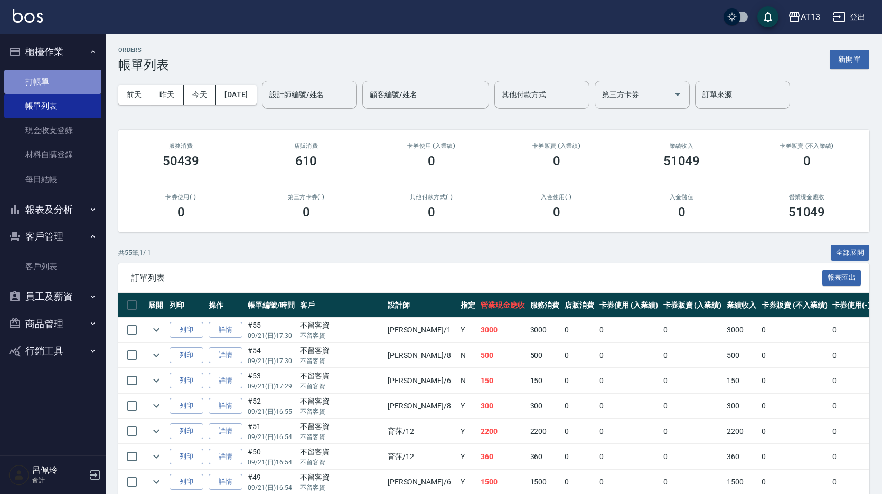
click at [55, 89] on link "打帳單" at bounding box center [52, 82] width 97 height 24
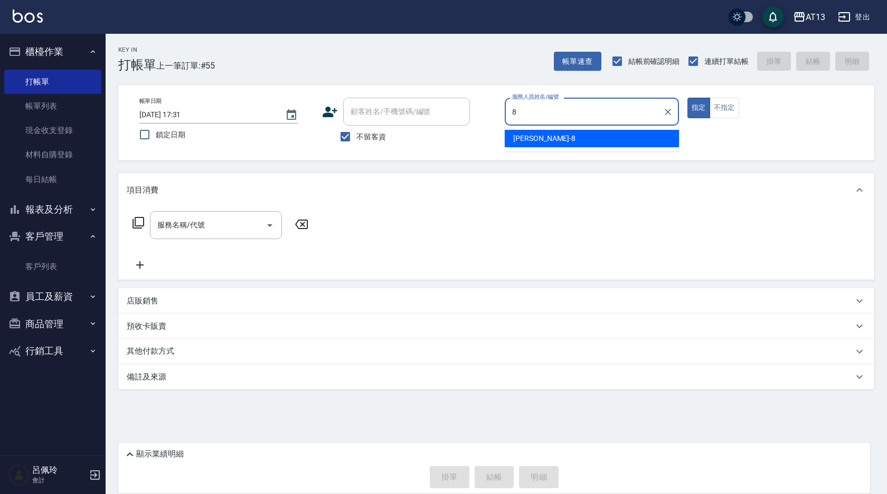
click at [566, 139] on div "[PERSON_NAME] -8" at bounding box center [592, 138] width 174 height 17
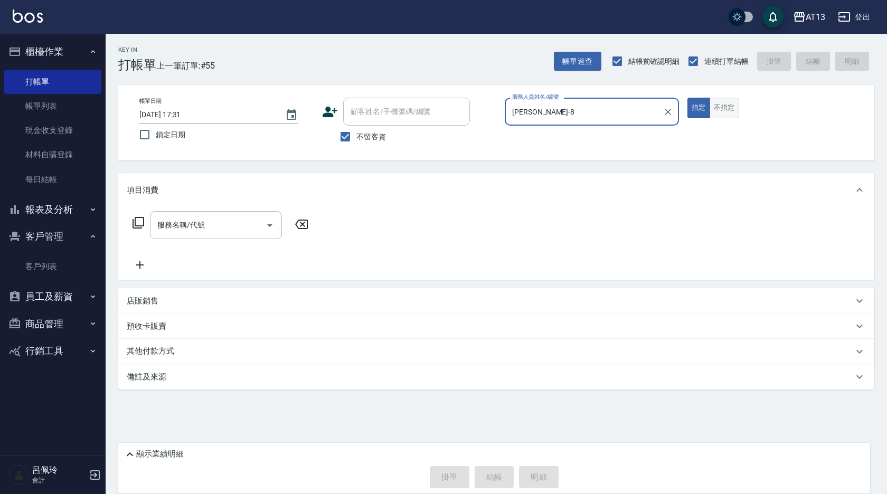
type input "[PERSON_NAME]-8"
click at [732, 103] on button "不指定" at bounding box center [724, 108] width 30 height 21
click at [220, 231] on input "服務名稱/代號" at bounding box center [208, 225] width 107 height 18
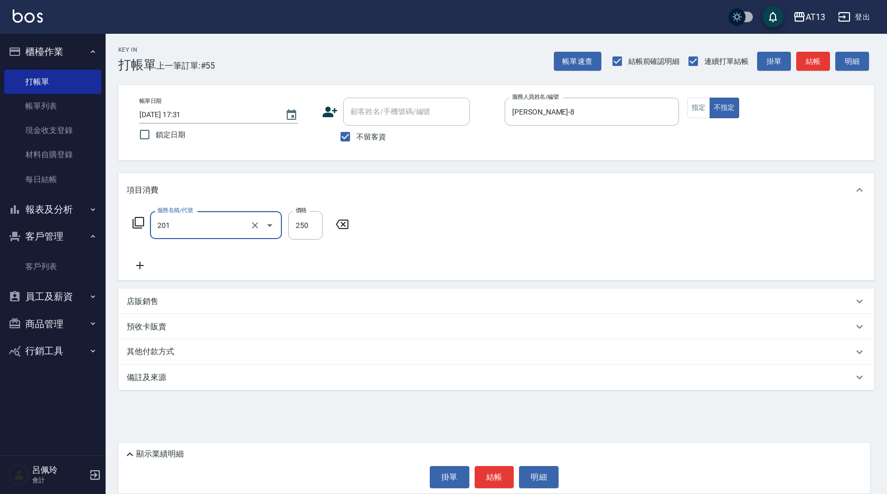
type input "洗髮(201)"
type input "[PERSON_NAME]-24"
click at [574, 229] on div "服務名稱/代號 洗髮(201) 服務名稱/代號 價格 250 價格 洗-1 [PERSON_NAME]-24 洗-1" at bounding box center [496, 243] width 756 height 73
click at [500, 473] on button "結帳" at bounding box center [495, 477] width 40 height 22
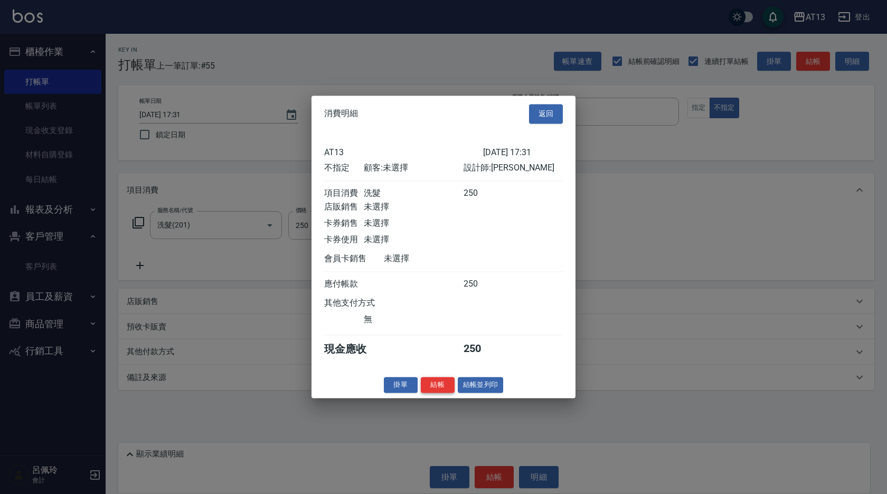
click at [444, 388] on button "結帳" at bounding box center [438, 385] width 34 height 16
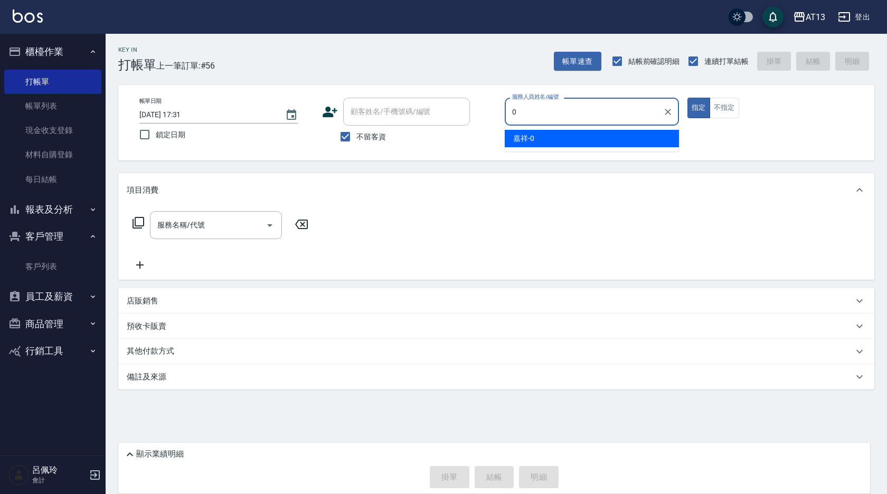
click at [548, 138] on div "嘉祥 -0" at bounding box center [592, 138] width 174 height 17
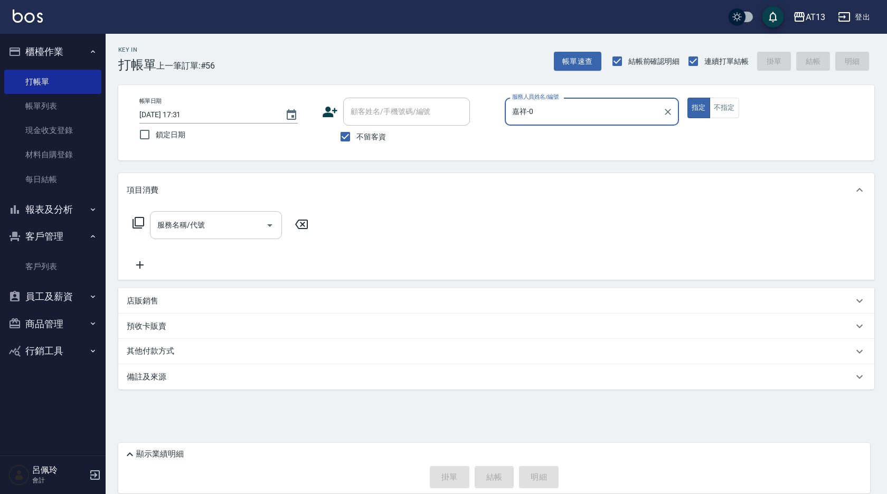
type input "嘉祥-0"
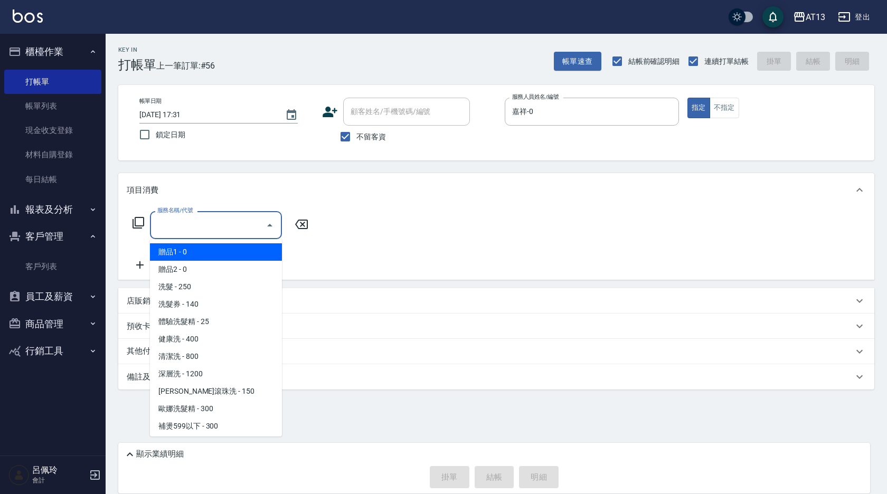
click at [213, 228] on input "服務名稱/代號" at bounding box center [208, 225] width 107 height 18
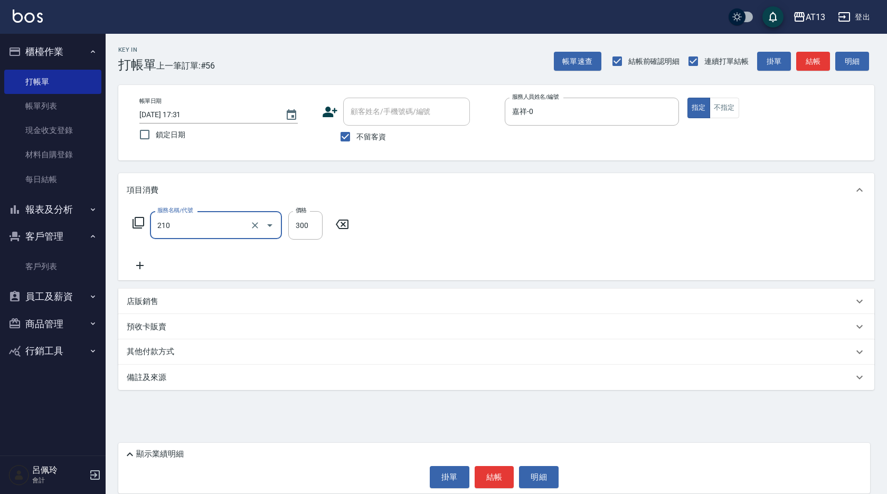
type input "歐娜洗髮精(210)"
type input "嘉祥-0"
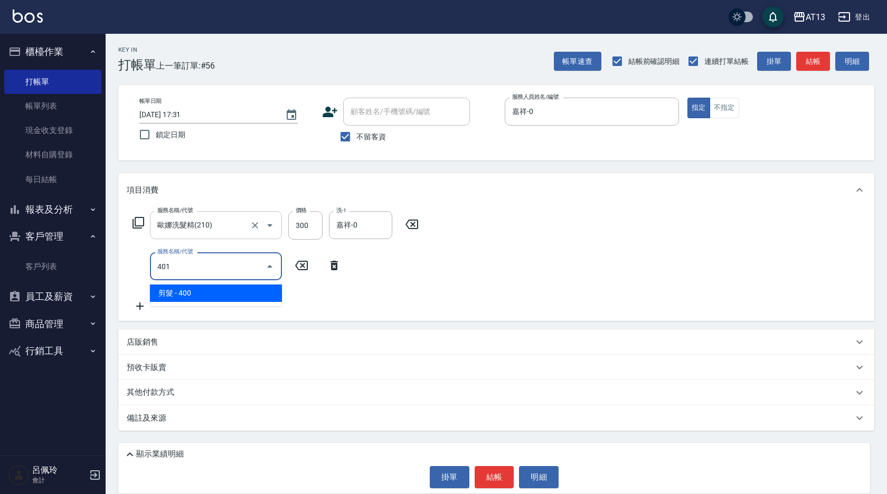
type input "剪髮(401)"
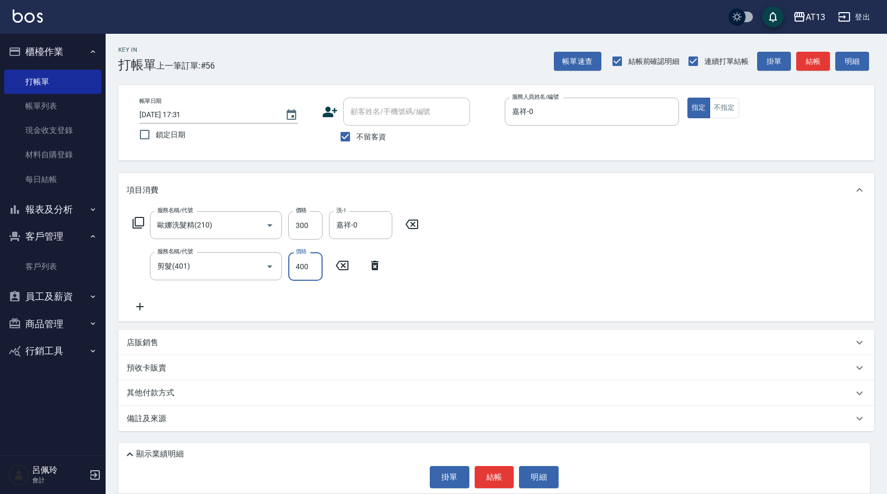
click at [484, 274] on div "服務名稱/代號 [PERSON_NAME]洗髮精(210) 服務名稱/代號 價格 300 價格 洗-1 嘉祥-0 洗-1 服務名稱/代號 剪髮(401) 服務…" at bounding box center [496, 264] width 756 height 115
click at [492, 485] on button "結帳" at bounding box center [495, 477] width 40 height 22
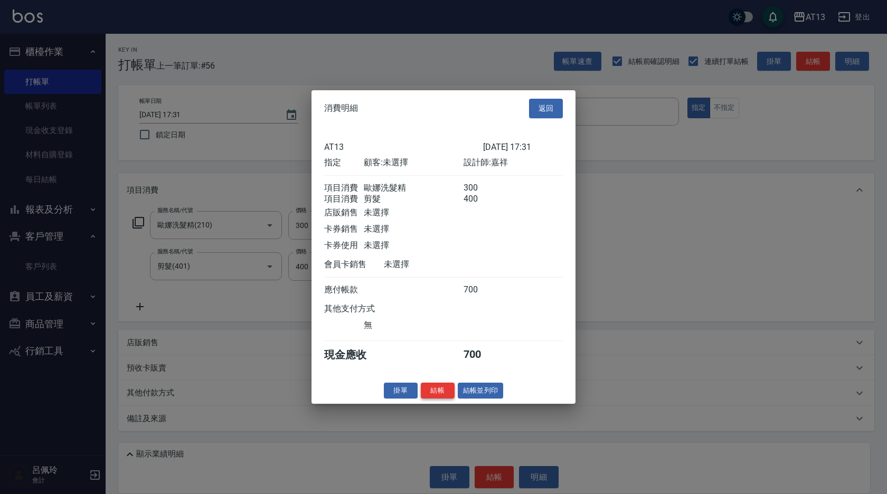
click at [432, 398] on button "結帳" at bounding box center [438, 390] width 34 height 16
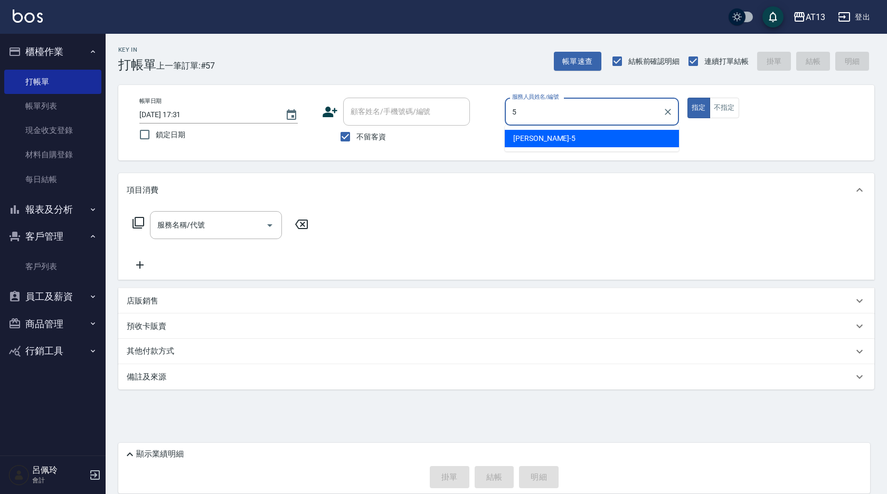
click at [626, 140] on div "[PERSON_NAME] -5" at bounding box center [592, 138] width 174 height 17
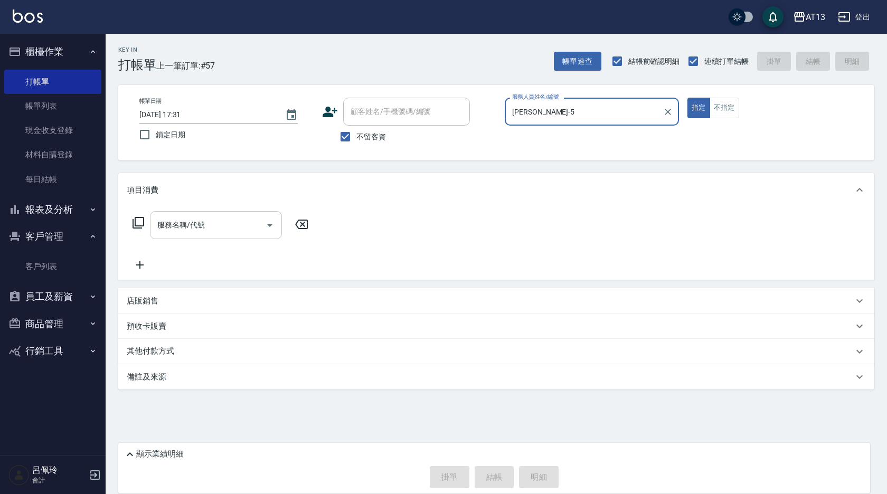
type input "[PERSON_NAME]-5"
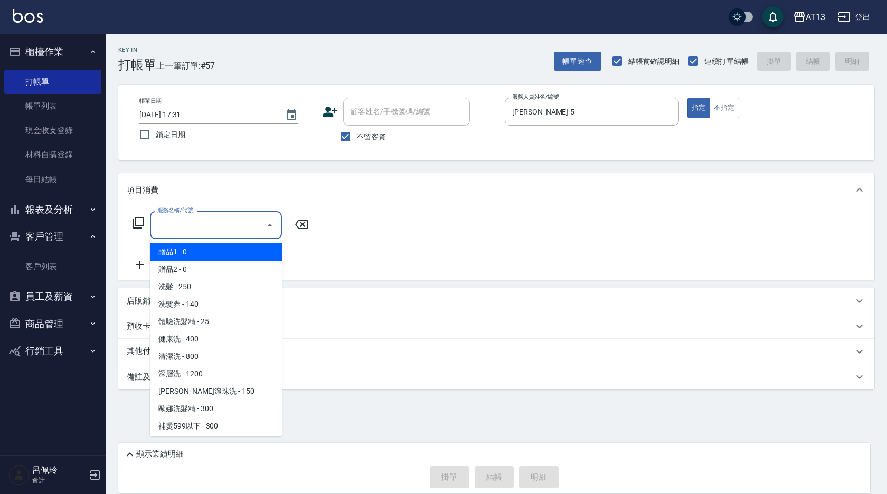
click at [231, 222] on input "服務名稱/代號" at bounding box center [208, 225] width 107 height 18
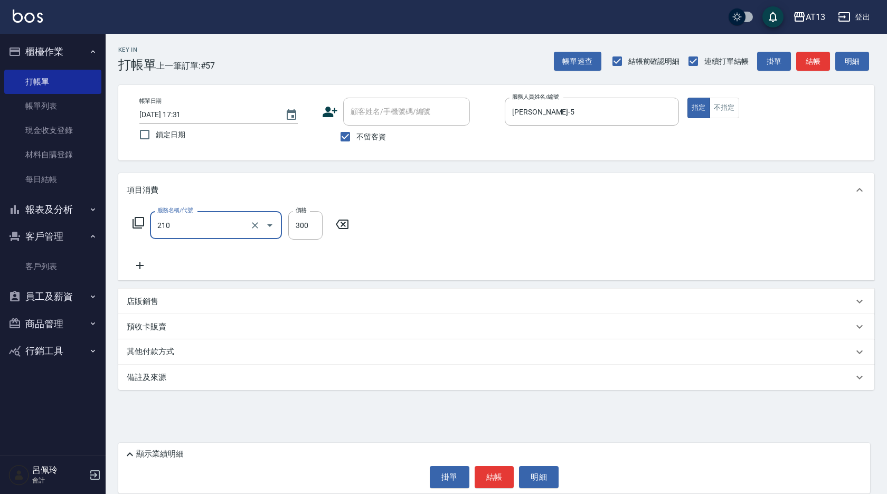
type input "歐娜洗髮精(210)"
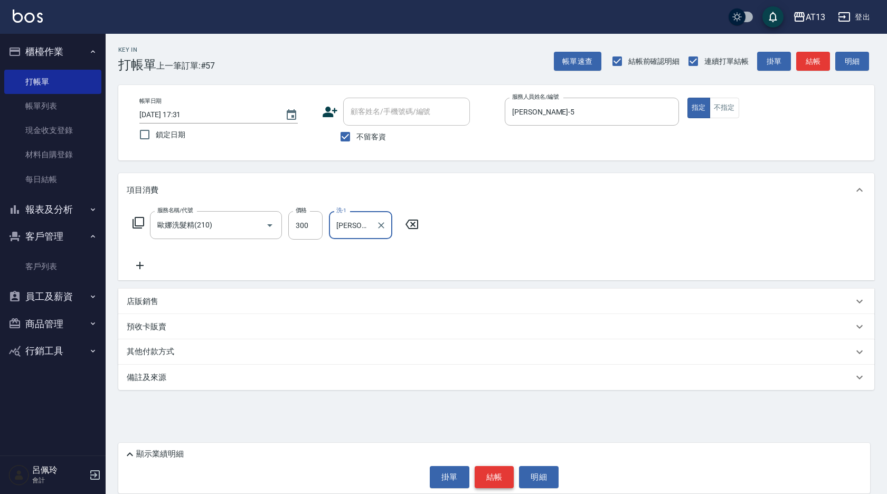
type input "[PERSON_NAME]-5"
click at [494, 473] on button "結帳" at bounding box center [495, 477] width 40 height 22
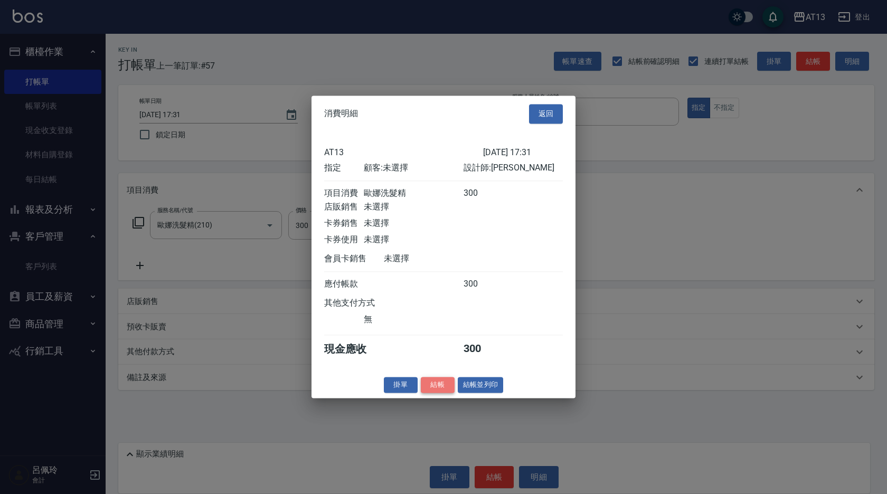
click at [442, 393] on button "結帳" at bounding box center [438, 385] width 34 height 16
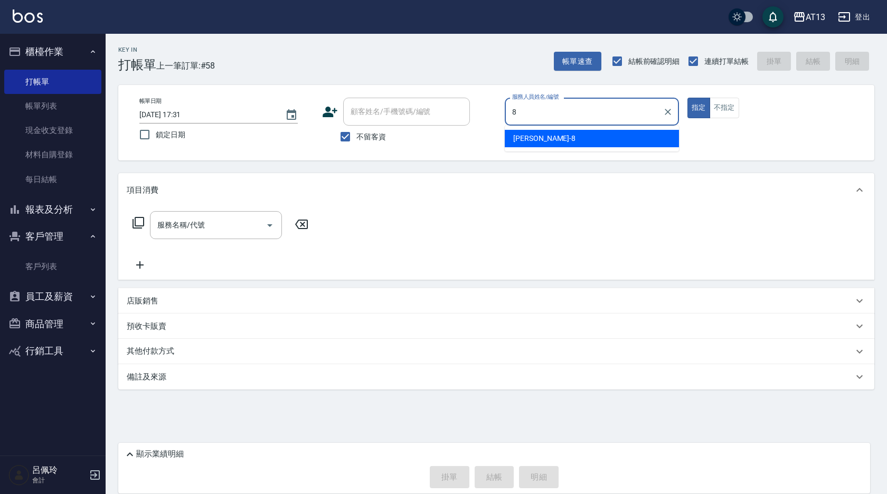
click at [558, 138] on div "[PERSON_NAME] -8" at bounding box center [592, 138] width 174 height 17
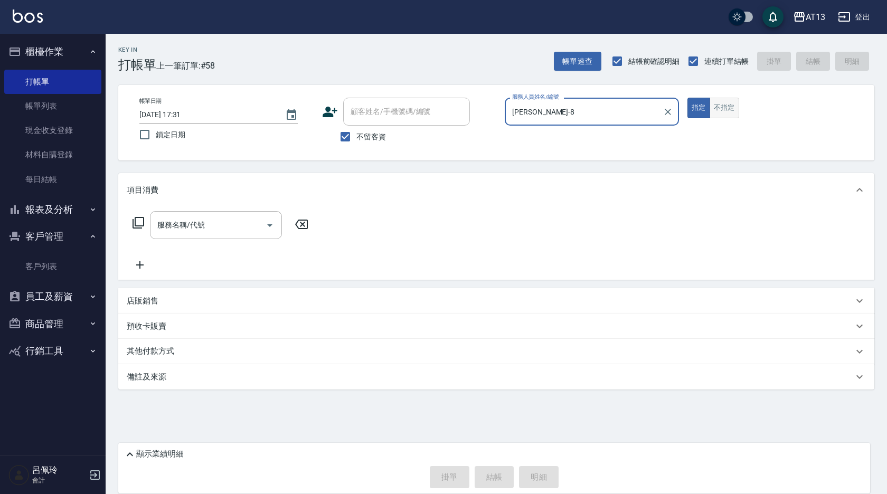
type input "[PERSON_NAME]-8"
click at [728, 109] on button "不指定" at bounding box center [724, 108] width 30 height 21
click at [207, 224] on input "服務名稱/代號" at bounding box center [208, 225] width 107 height 18
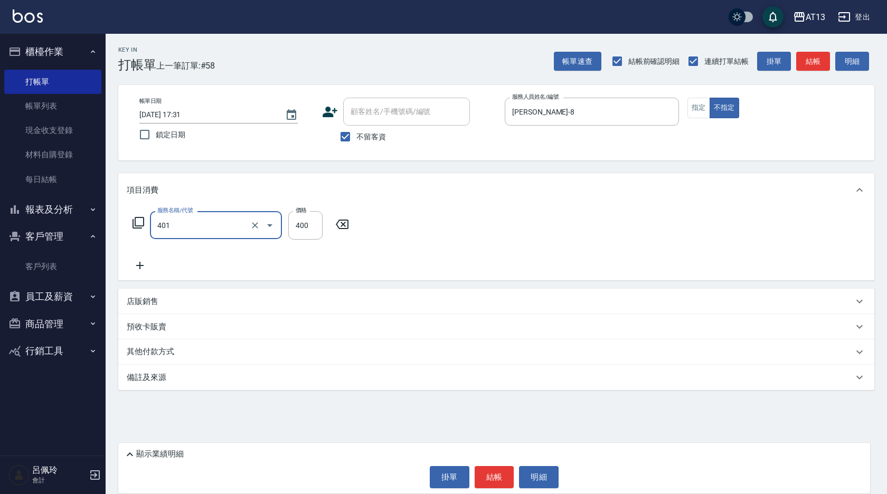
type input "剪髮(401)"
type input "200"
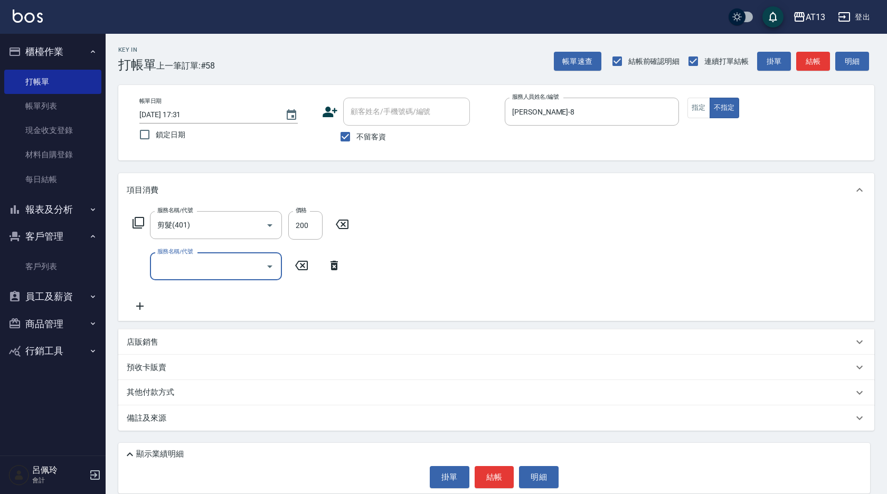
click at [489, 273] on div "服務名稱/代號 剪髮(401) 服務名稱/代號 價格 200 價格 服務名稱/代號 服務名稱/代號" at bounding box center [496, 264] width 756 height 114
click at [508, 480] on button "結帳" at bounding box center [495, 477] width 40 height 22
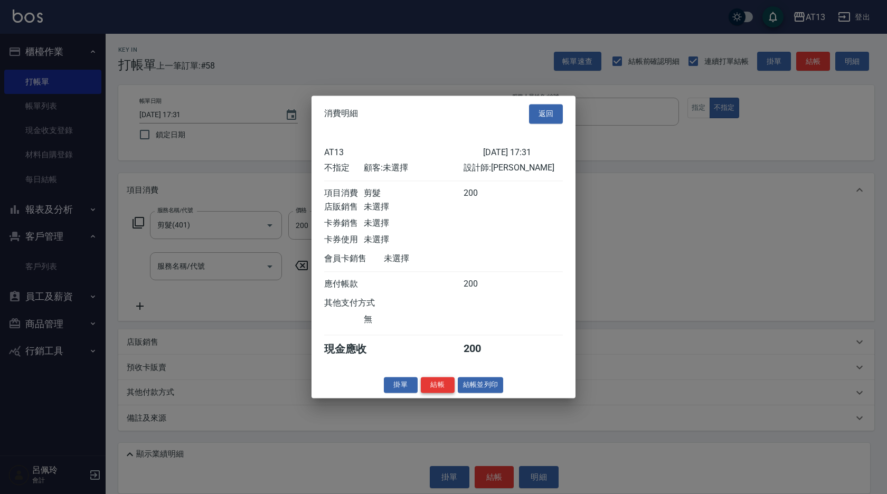
click at [441, 393] on button "結帳" at bounding box center [438, 385] width 34 height 16
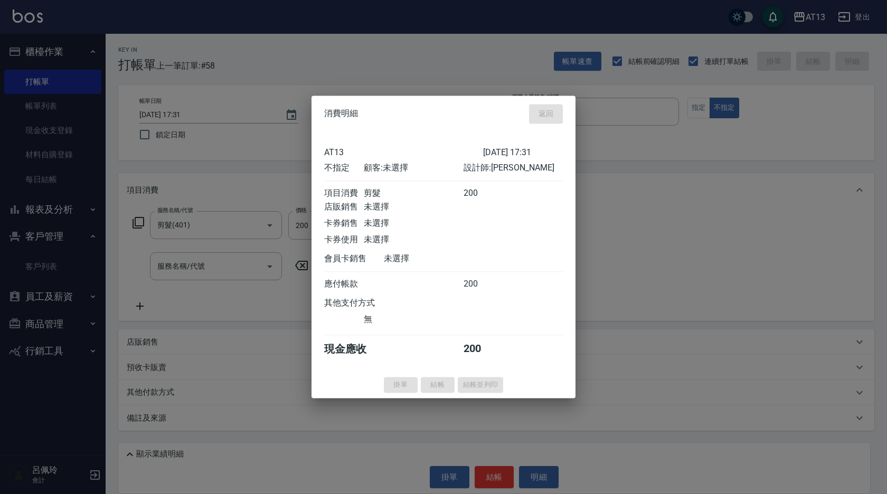
type input "[DATE] 17:32"
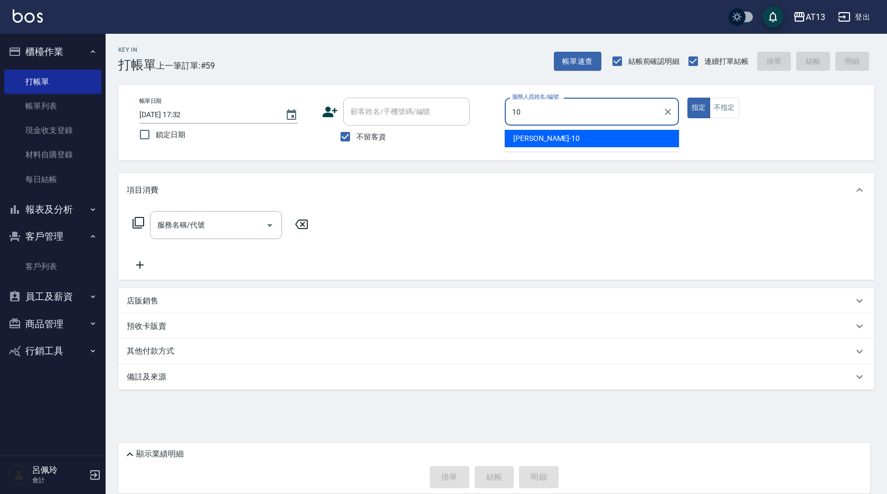
click at [530, 132] on div "[PERSON_NAME] -10" at bounding box center [592, 138] width 174 height 17
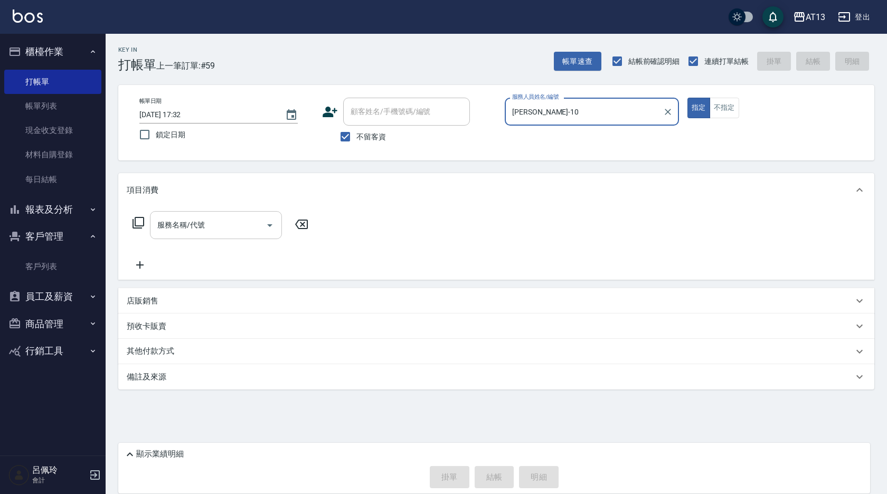
type input "[PERSON_NAME]-10"
click at [187, 218] on div "服務名稱/代號 服務名稱/代號" at bounding box center [216, 225] width 132 height 28
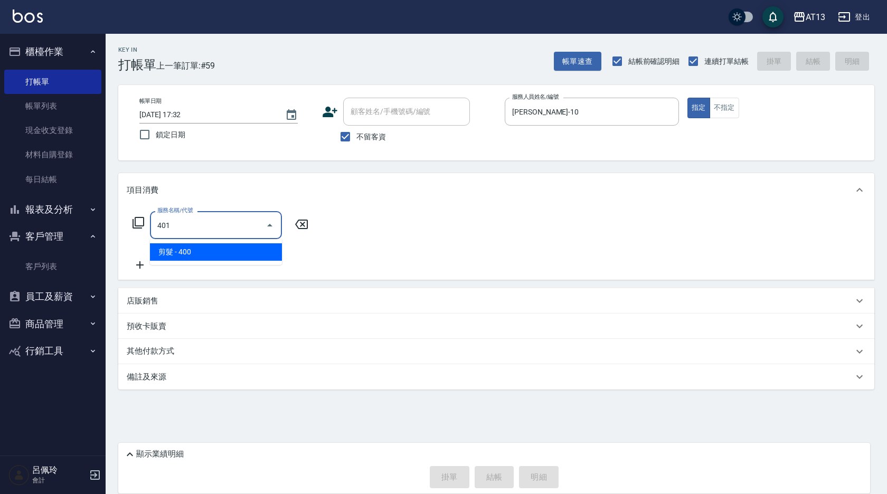
type input "剪髮(401)"
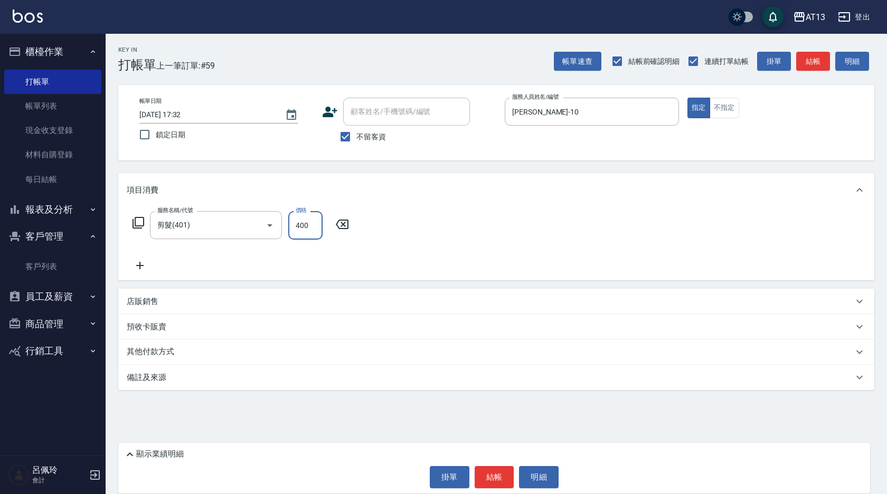
click at [473, 249] on div "服務名稱/代號 剪髮(401) 服務名稱/代號 價格 400 價格" at bounding box center [496, 243] width 756 height 73
click at [505, 473] on button "結帳" at bounding box center [495, 477] width 40 height 22
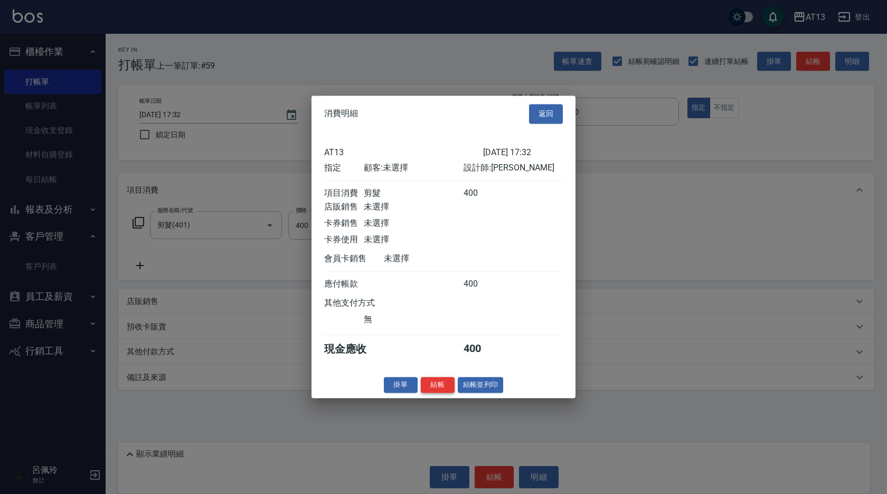
click at [437, 391] on button "結帳" at bounding box center [438, 385] width 34 height 16
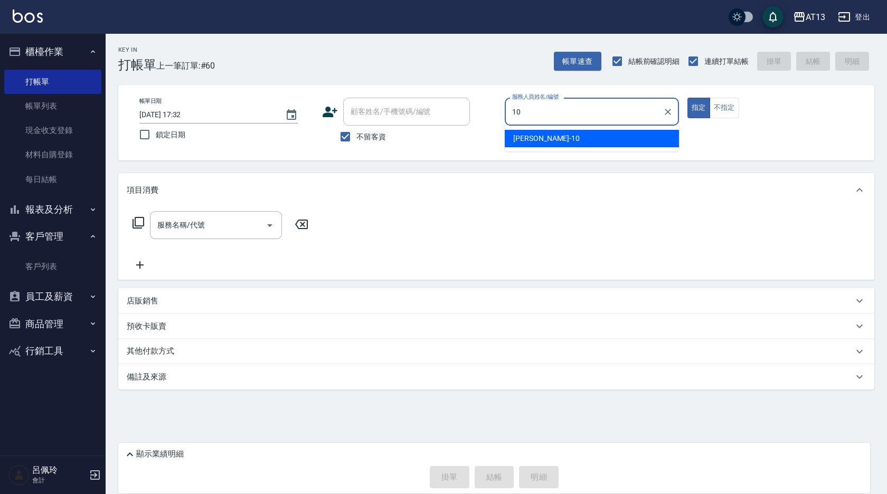
click at [596, 140] on div "[PERSON_NAME] -10" at bounding box center [592, 138] width 174 height 17
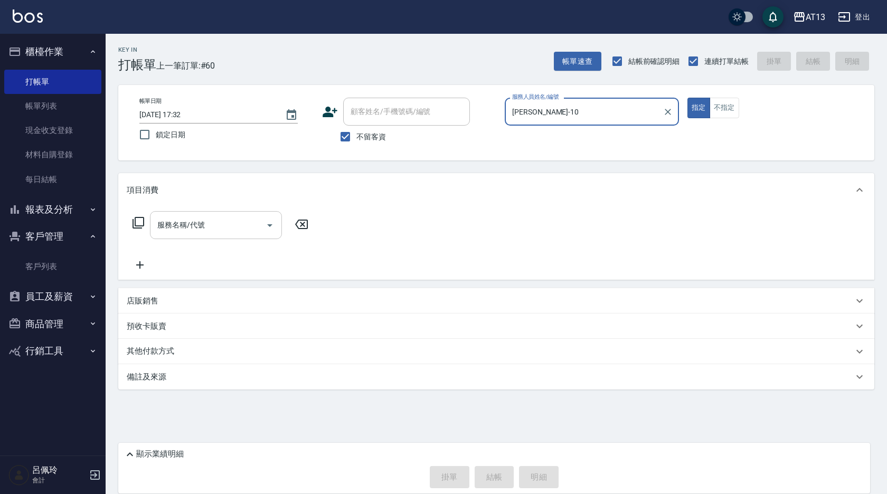
type input "[PERSON_NAME]-10"
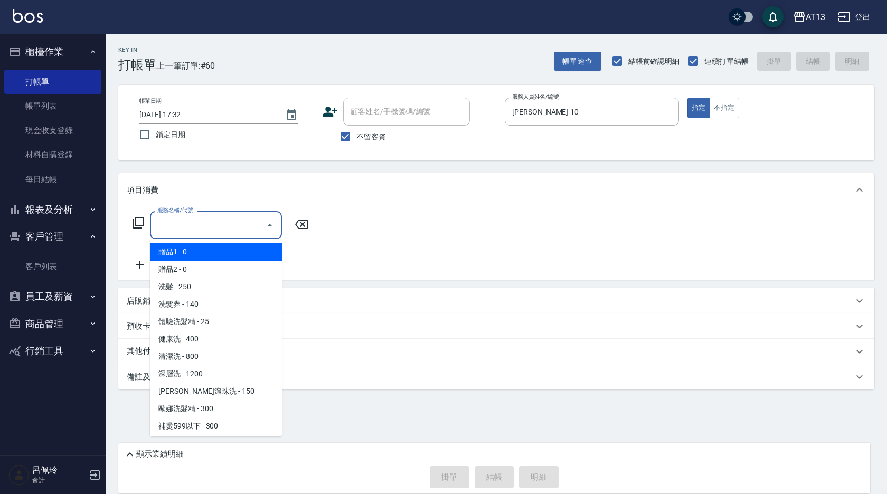
click at [241, 230] on input "服務名稱/代號" at bounding box center [208, 225] width 107 height 18
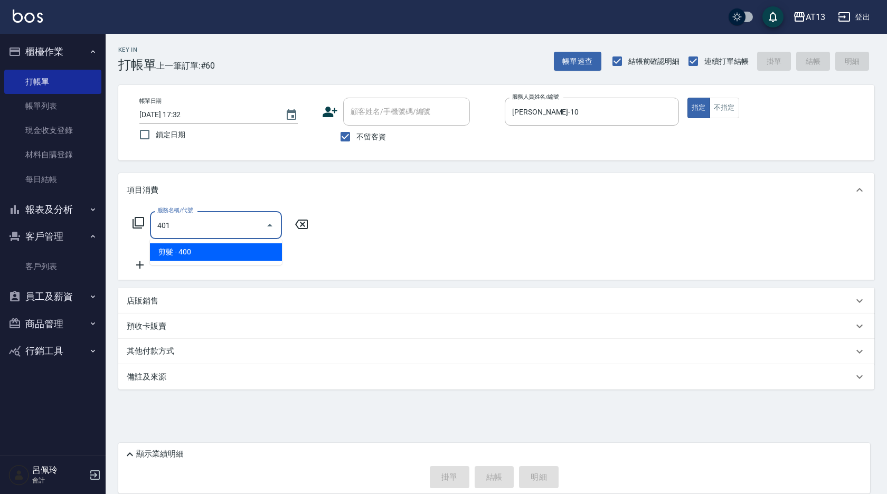
type input "剪髮(401)"
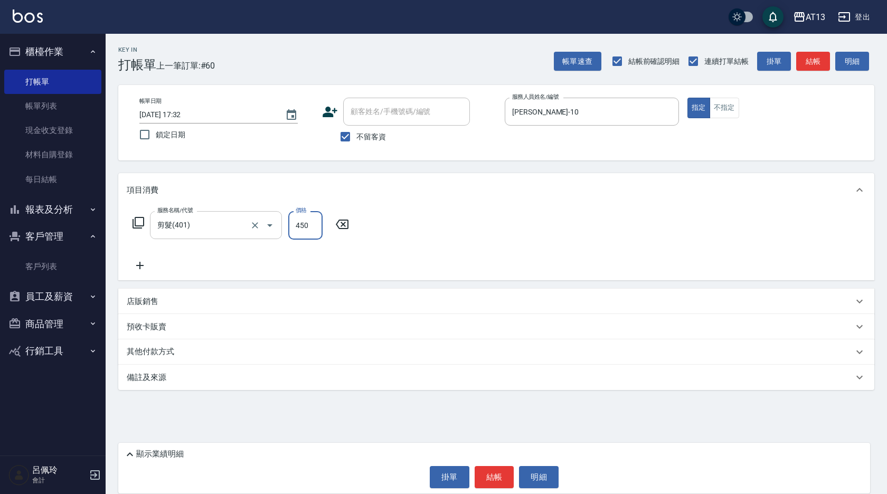
type input "450"
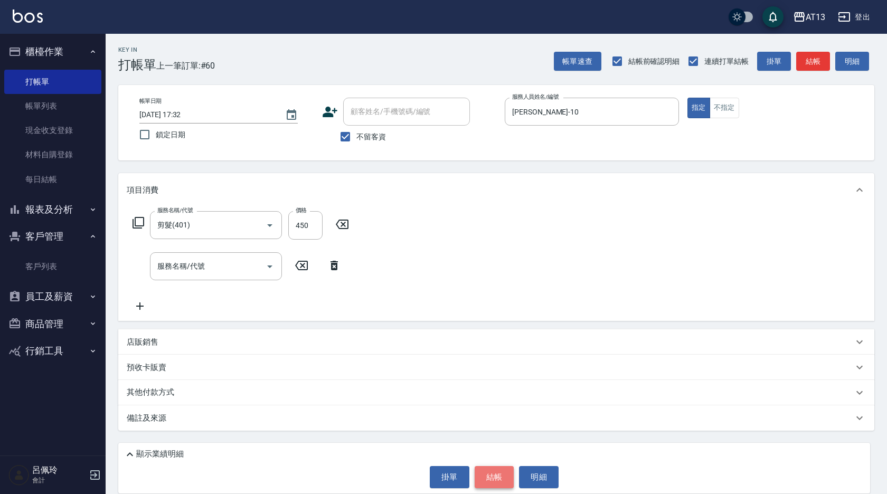
click at [494, 480] on button "結帳" at bounding box center [495, 477] width 40 height 22
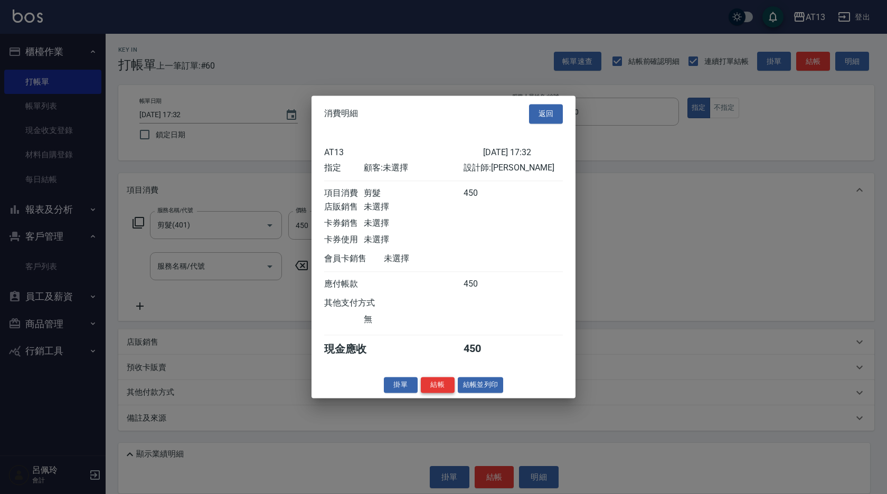
click at [430, 385] on button "結帳" at bounding box center [438, 385] width 34 height 16
